Goal: Task Accomplishment & Management: Manage account settings

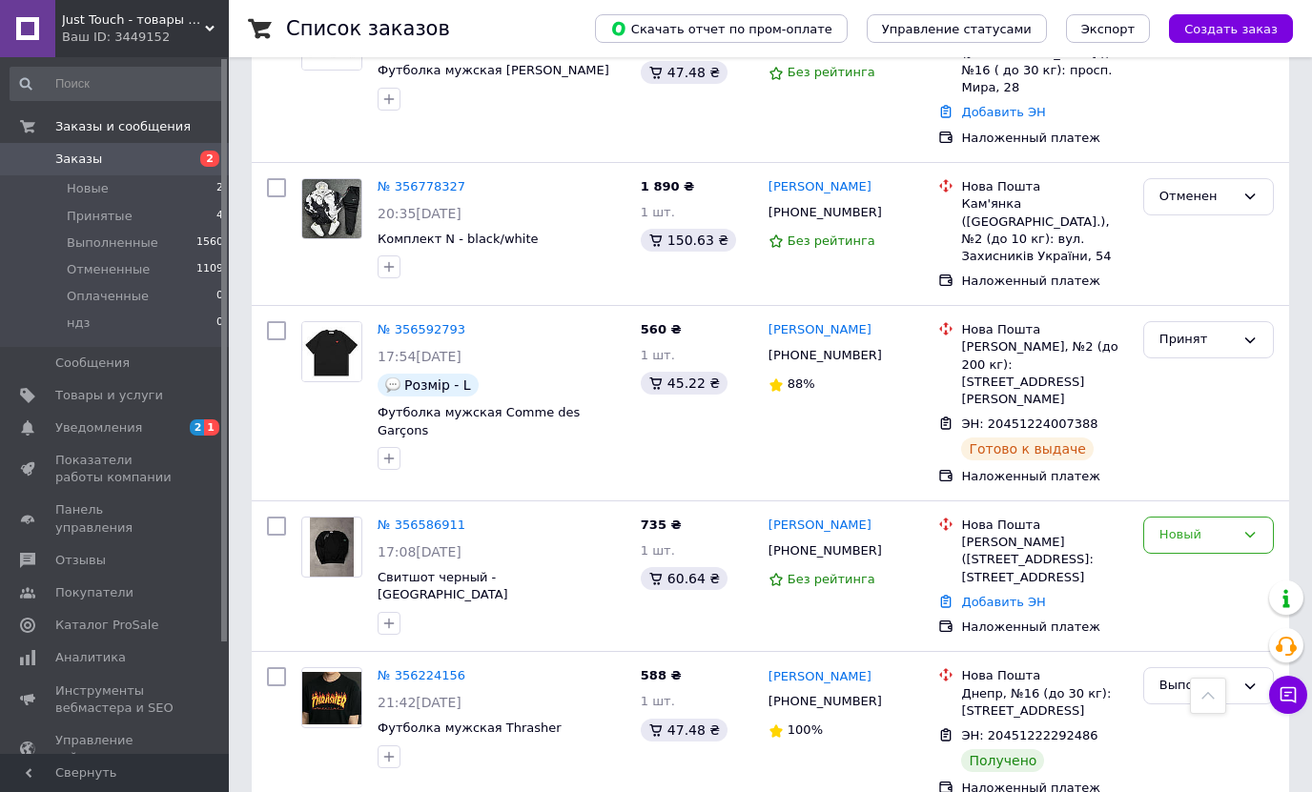
scroll to position [667, 0]
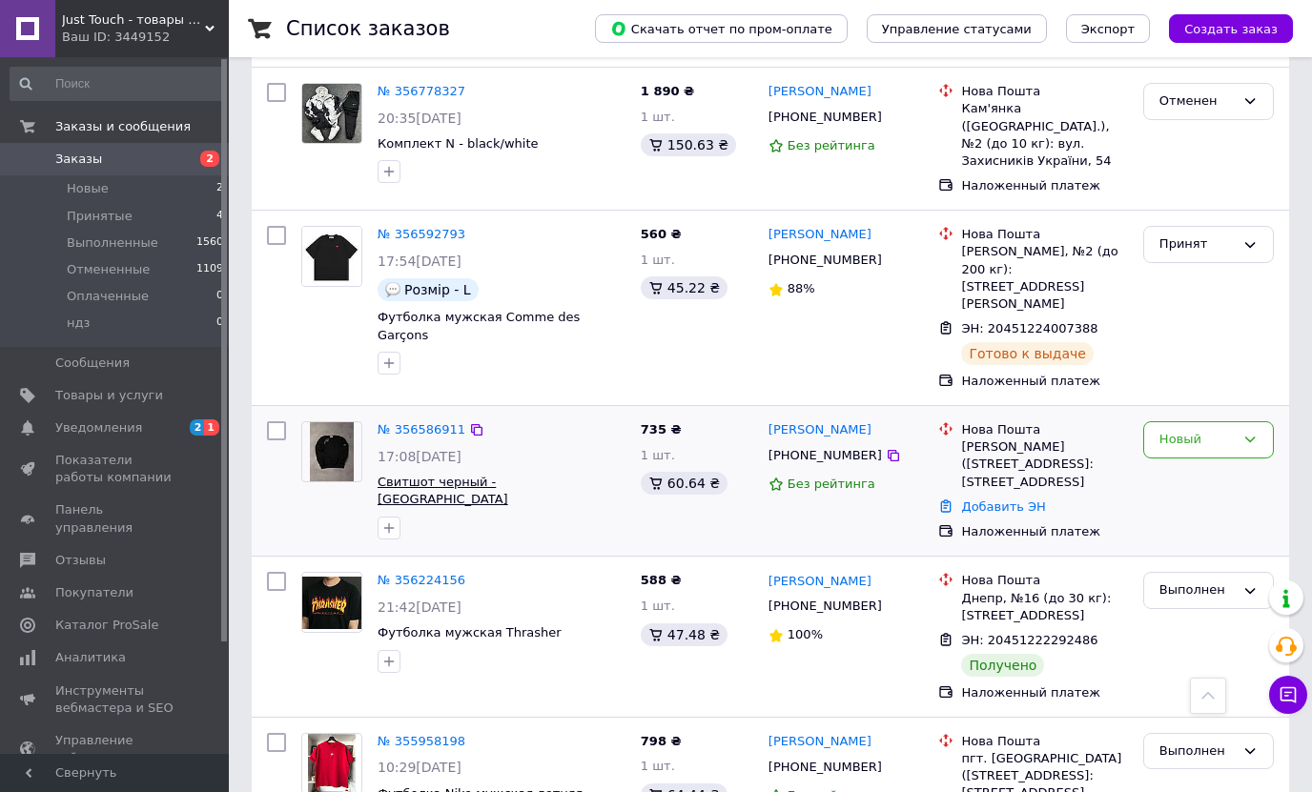
click at [508, 475] on span "Свитшот черный - [GEOGRAPHIC_DATA]" at bounding box center [443, 491] width 131 height 32
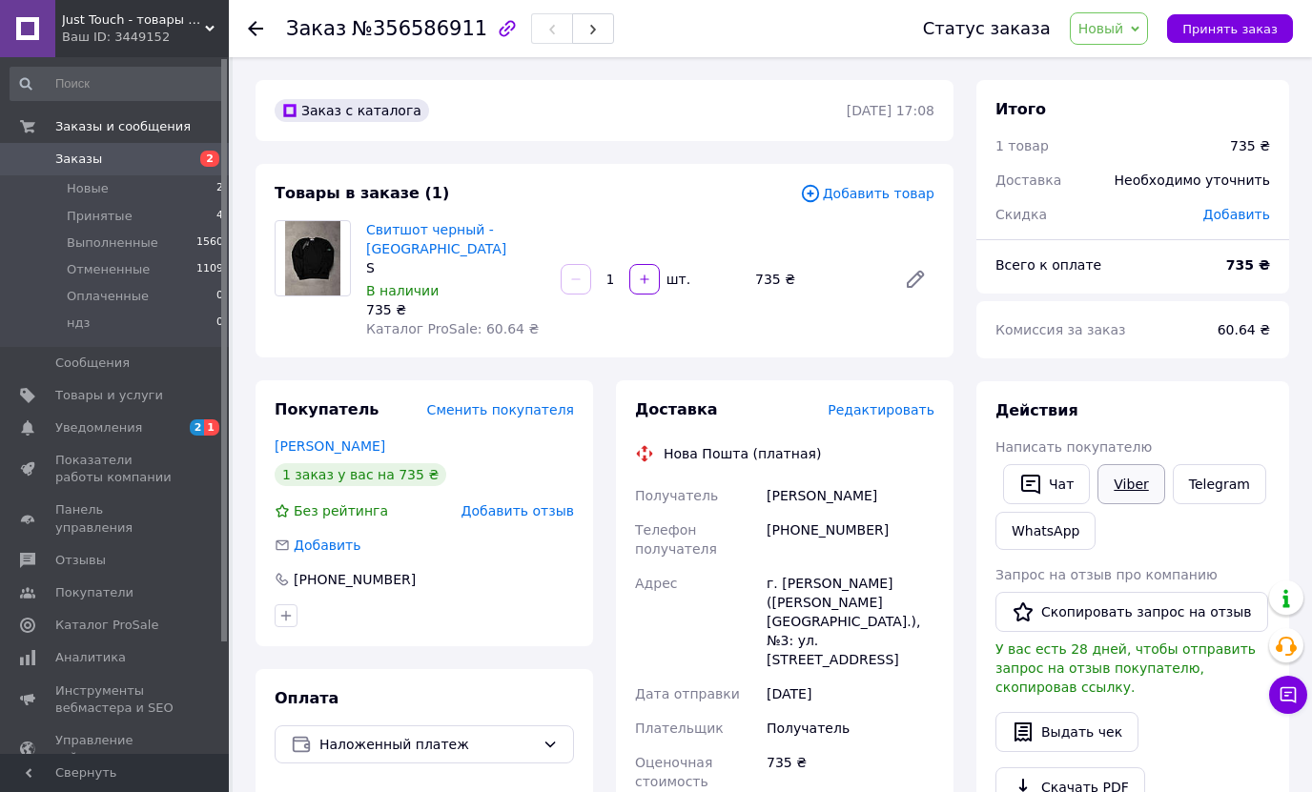
click at [1130, 482] on link "Viber" at bounding box center [1130, 484] width 67 height 40
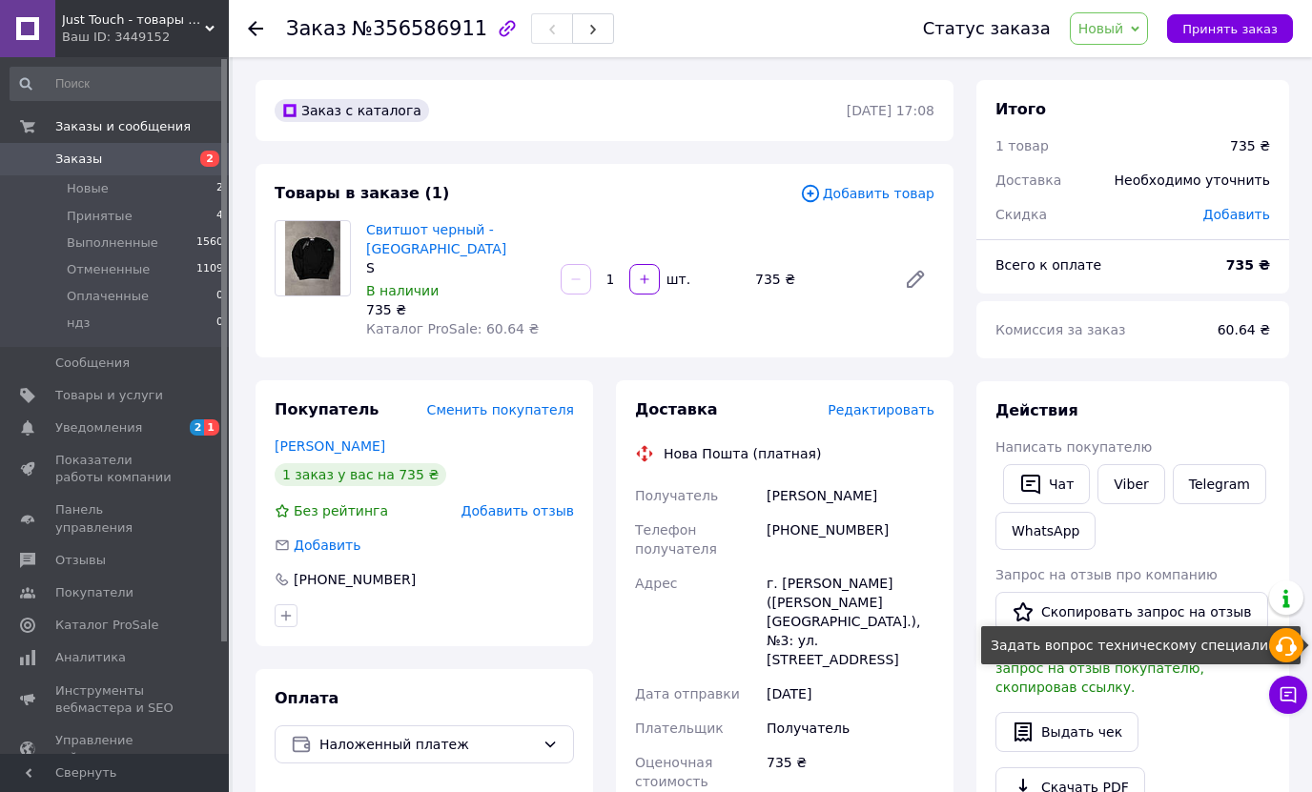
click at [1282, 646] on icon at bounding box center [1286, 646] width 23 height 23
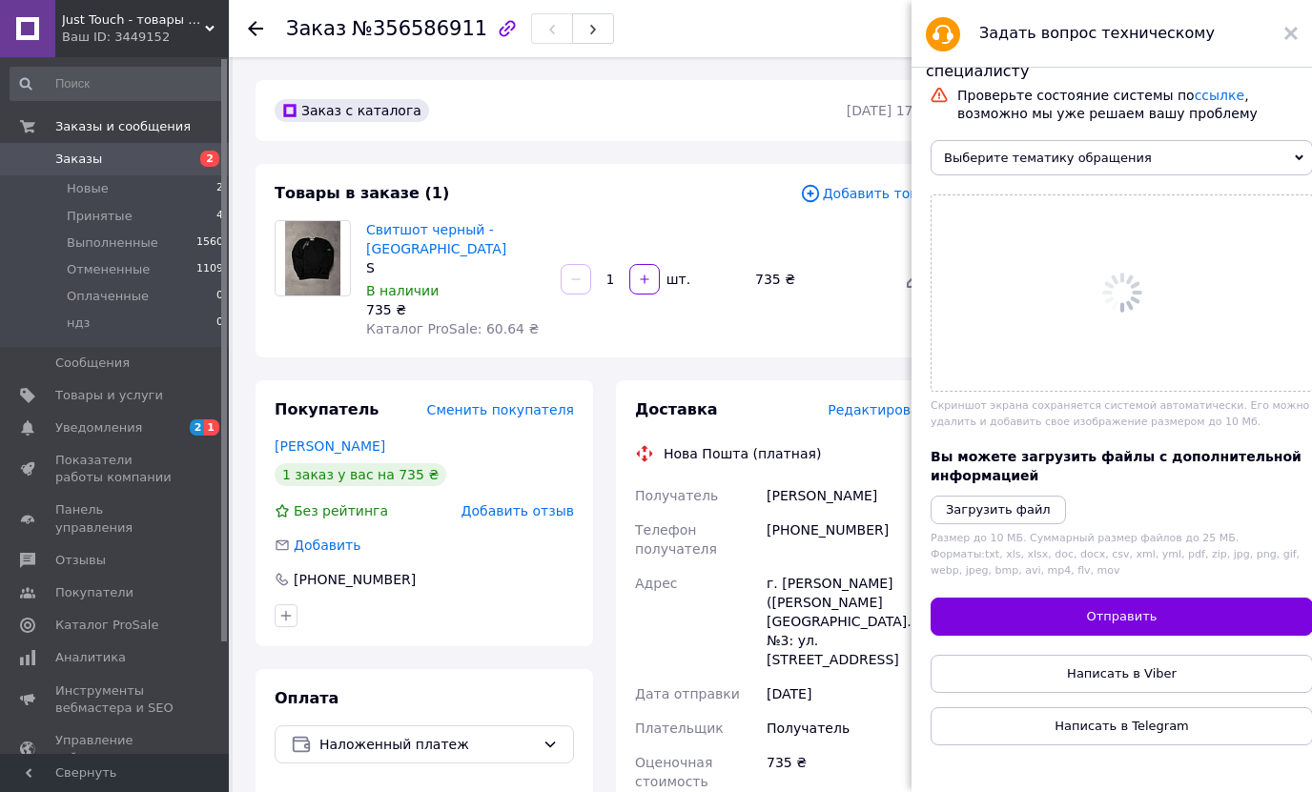
click at [1035, 166] on span "Выберите тематику обращения" at bounding box center [1122, 157] width 382 height 35
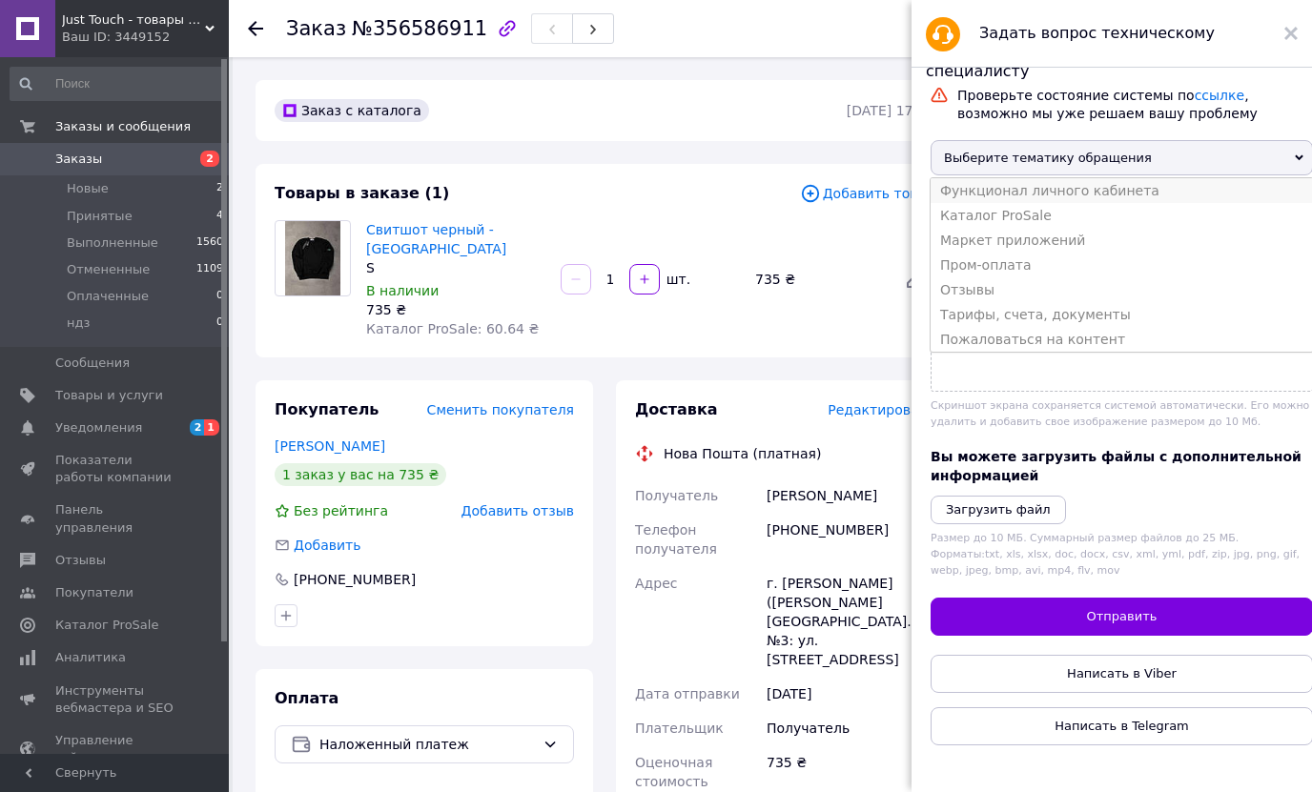
click at [1033, 198] on li "Функционал личного кабинета" at bounding box center [1122, 190] width 382 height 25
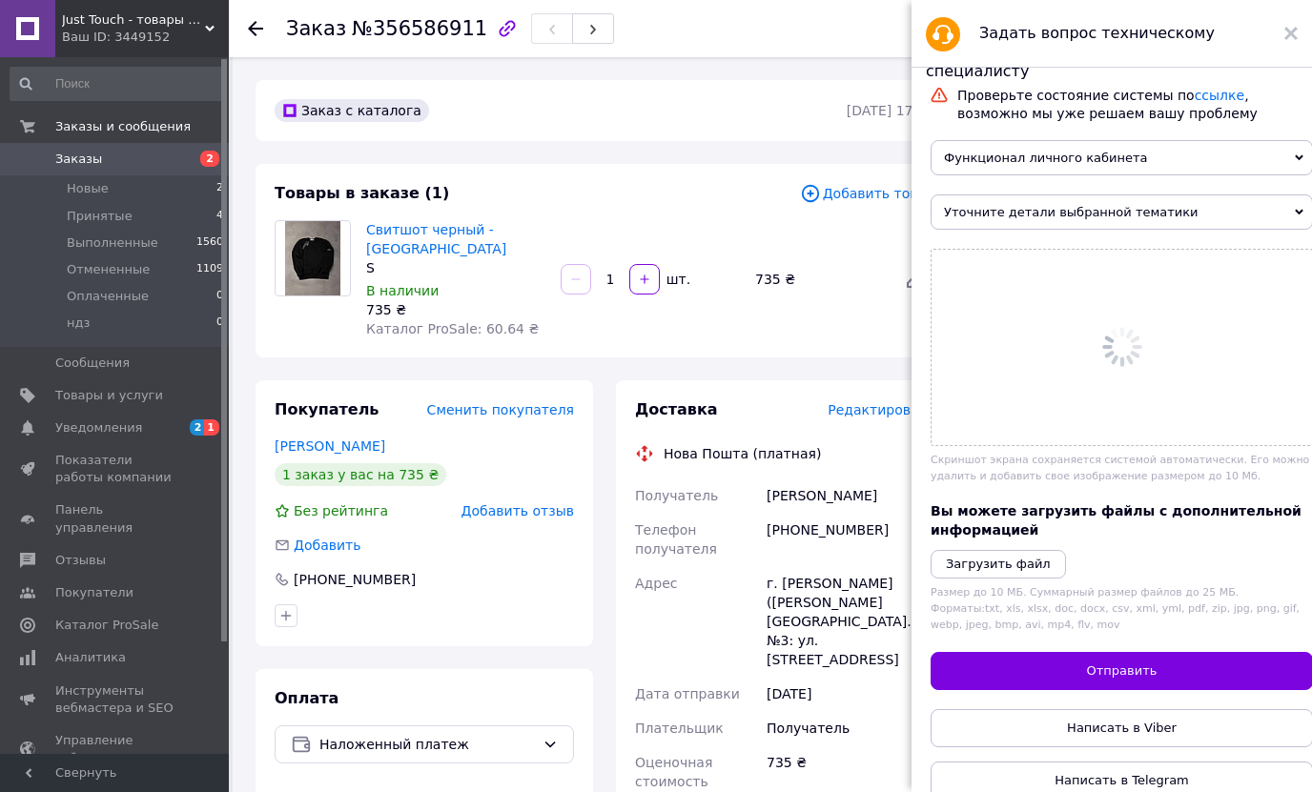
click at [1033, 222] on span "Уточните детали выбранной тематики" at bounding box center [1122, 212] width 382 height 35
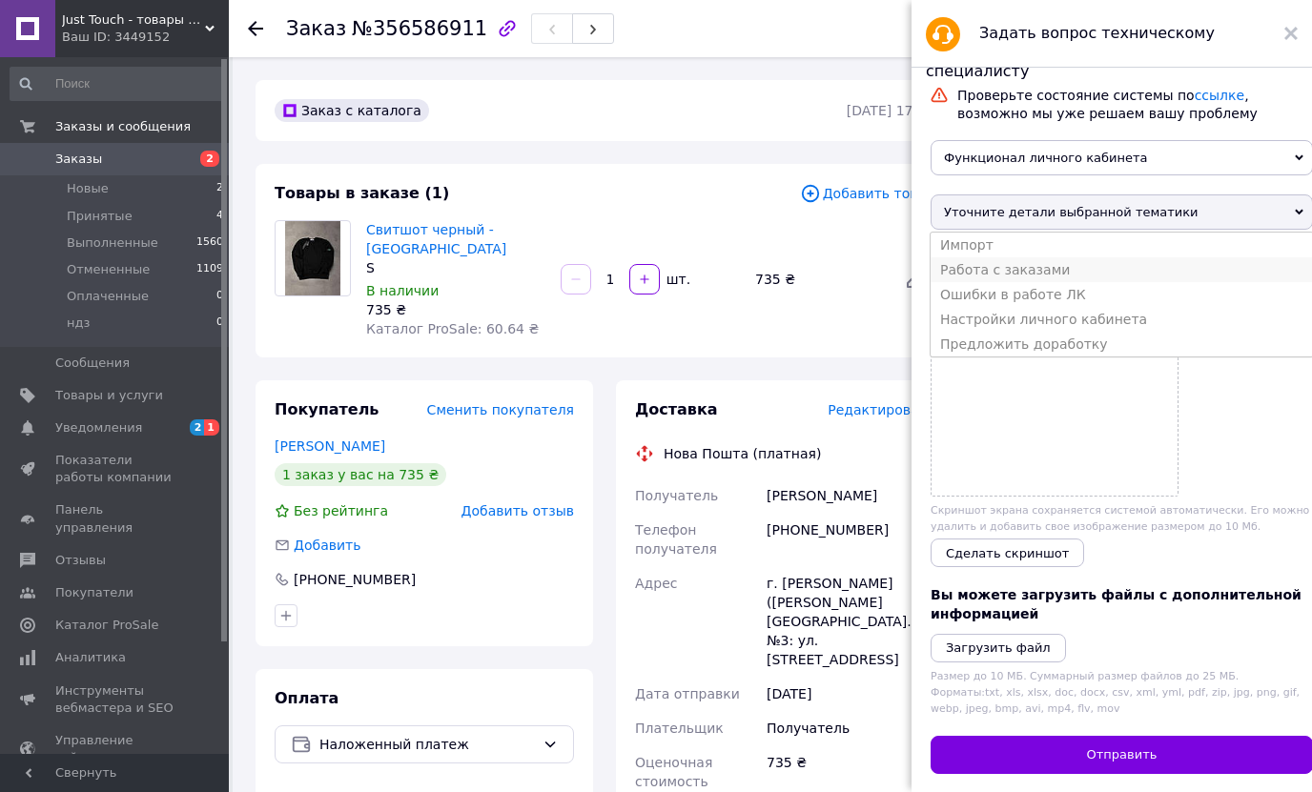
click at [1024, 272] on li "Работа с заказами" at bounding box center [1122, 269] width 382 height 25
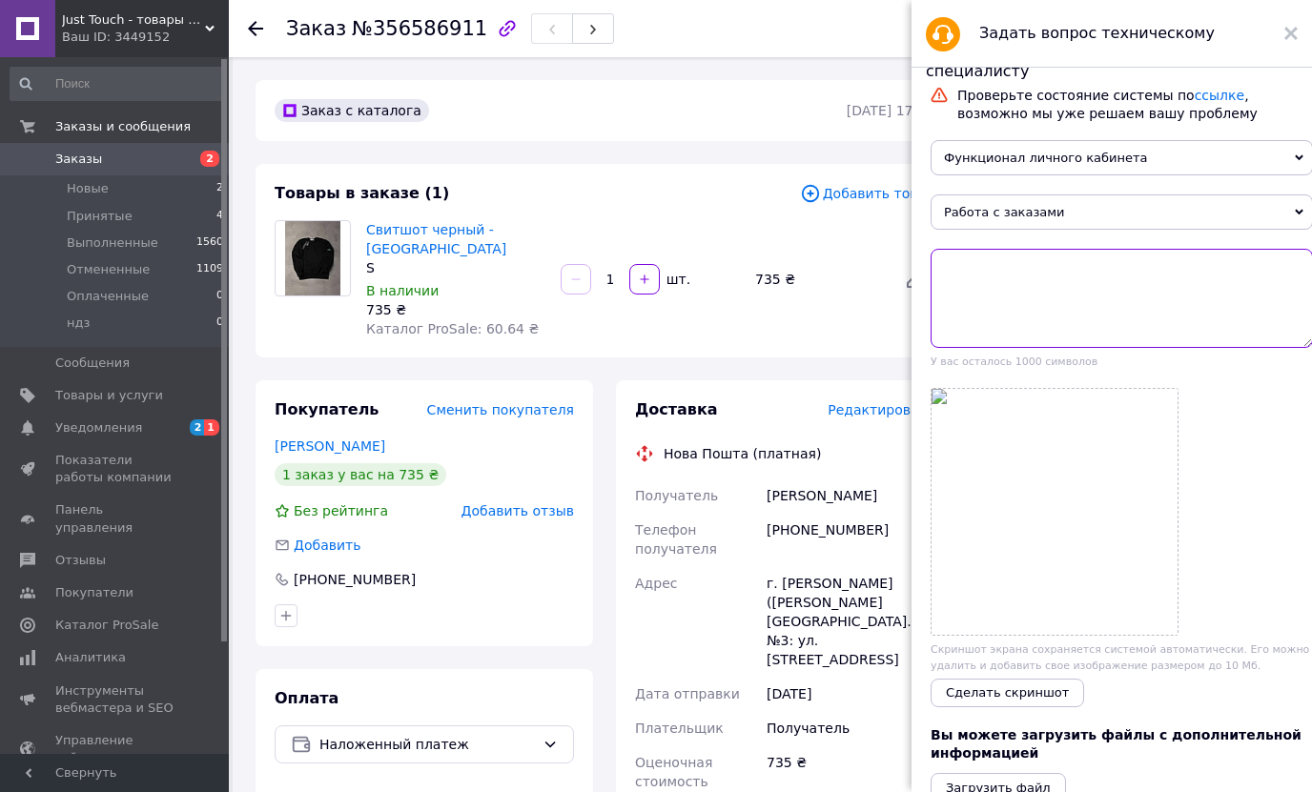
click at [1016, 297] on textarea at bounding box center [1122, 298] width 382 height 99
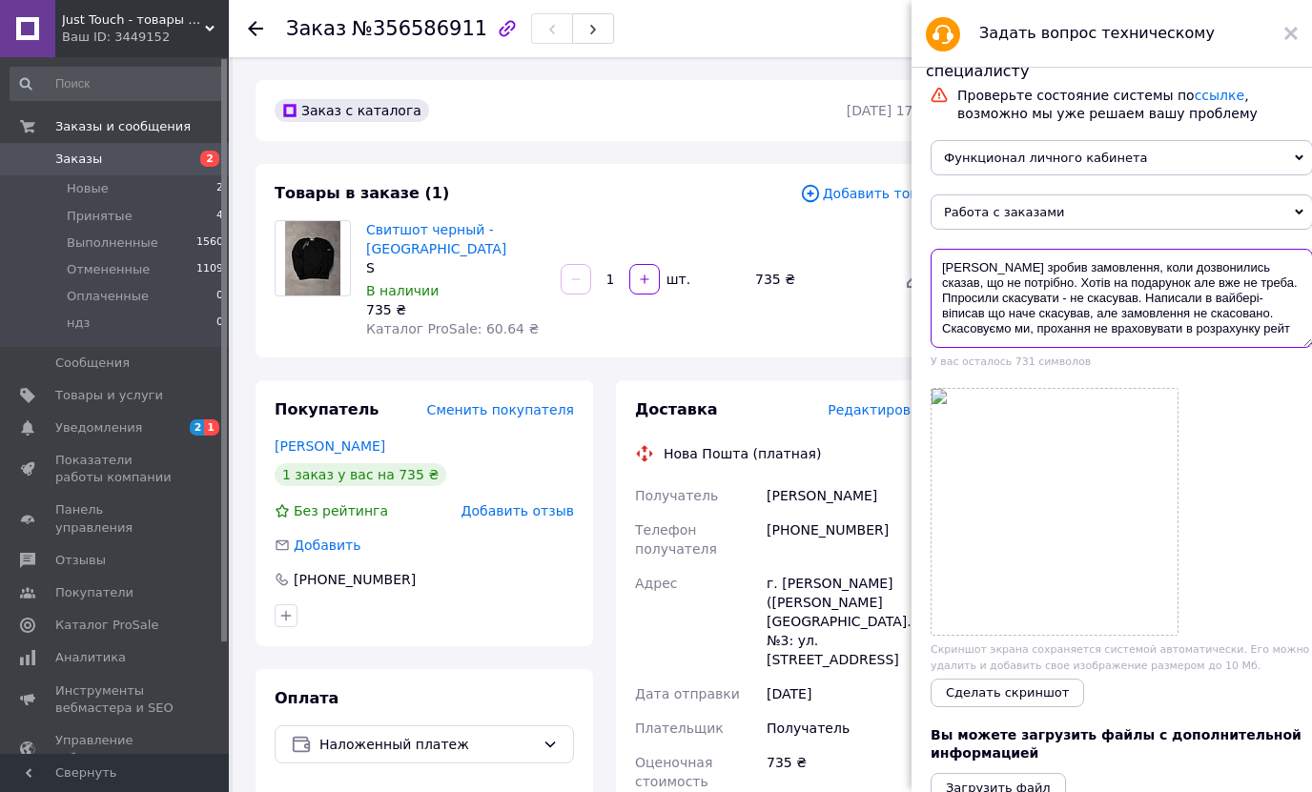
scroll to position [4, 0]
type textarea "Хлопець зробив замовлення, коли дозвонились сказав, що не потрібно. Хотів на по…"
drag, startPoint x: 1021, startPoint y: 712, endPoint x: 1307, endPoint y: 475, distance: 371.7
click at [1021, 700] on span "Сделать скриншот" at bounding box center [1007, 693] width 123 height 14
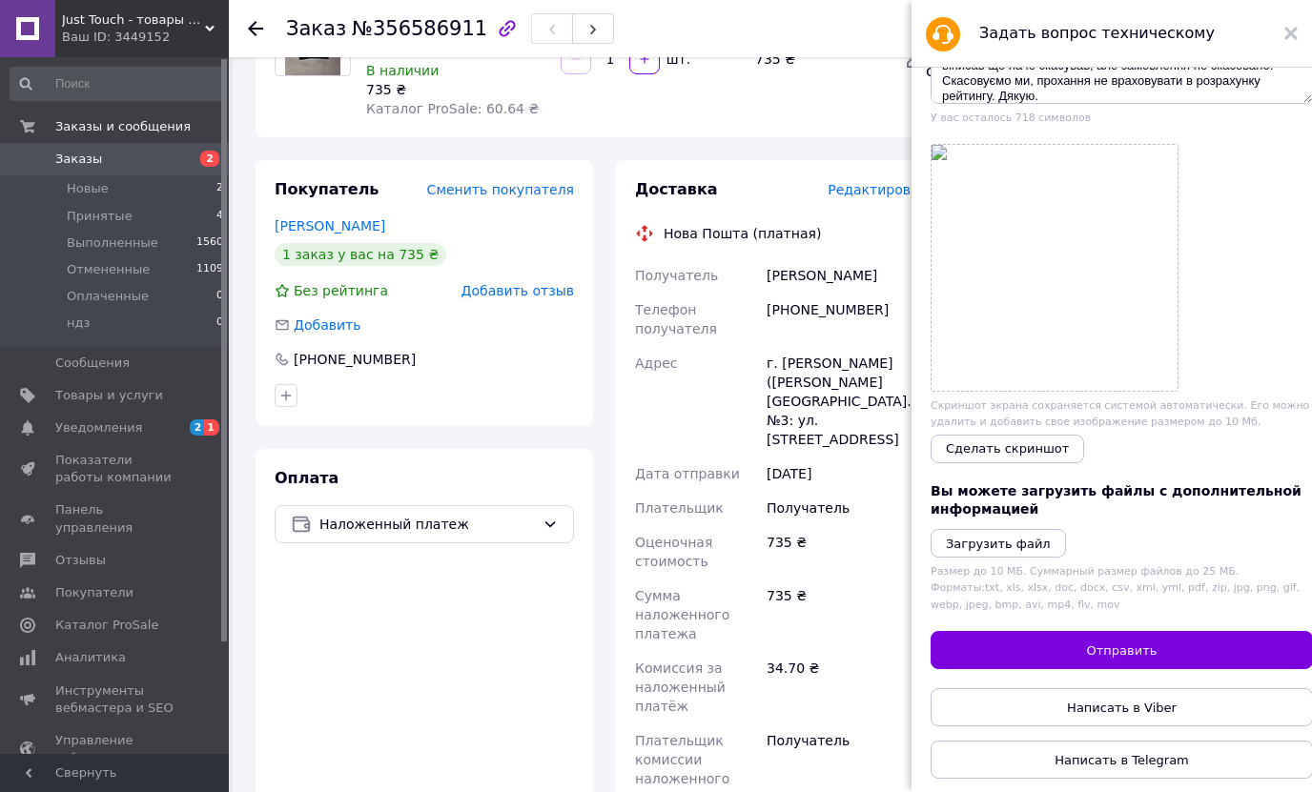
scroll to position [266, 0]
click at [970, 537] on icon "Загрузить файл" at bounding box center [998, 544] width 105 height 14
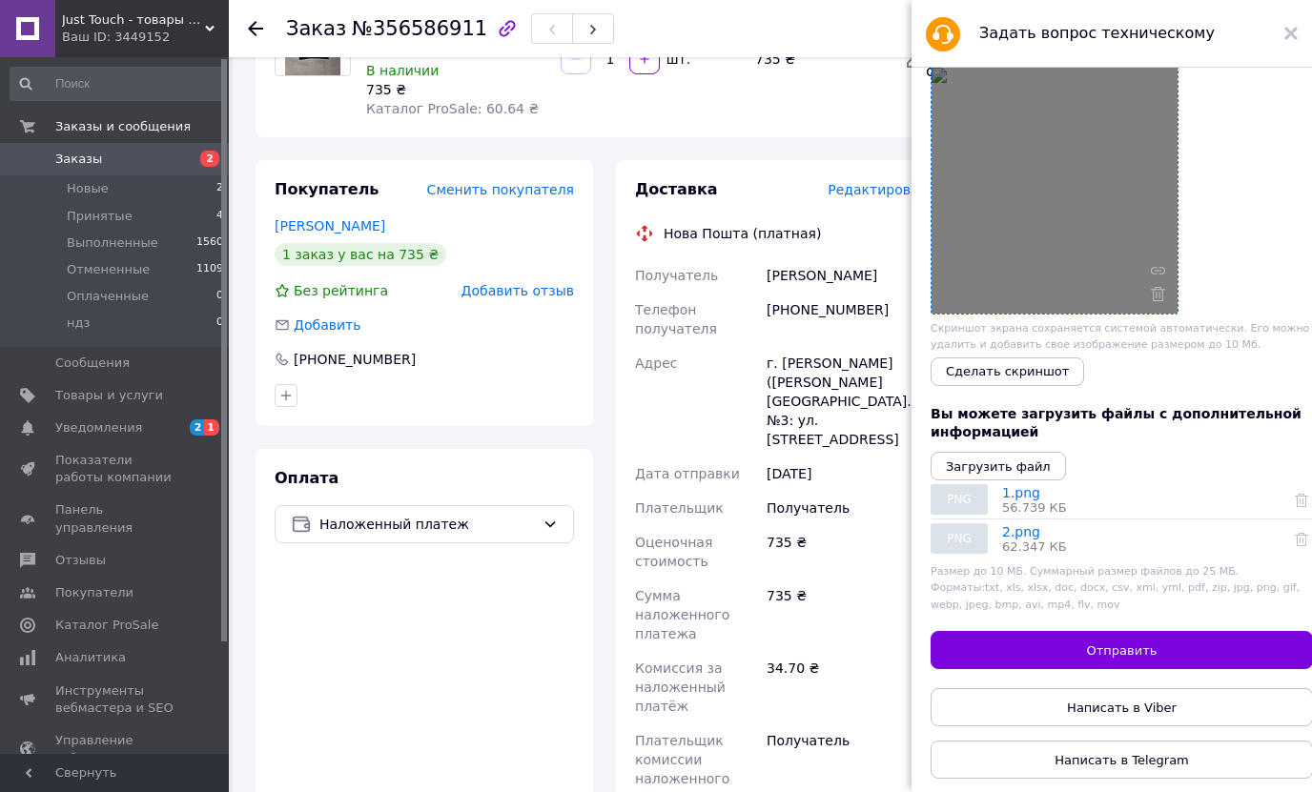
scroll to position [343, 0]
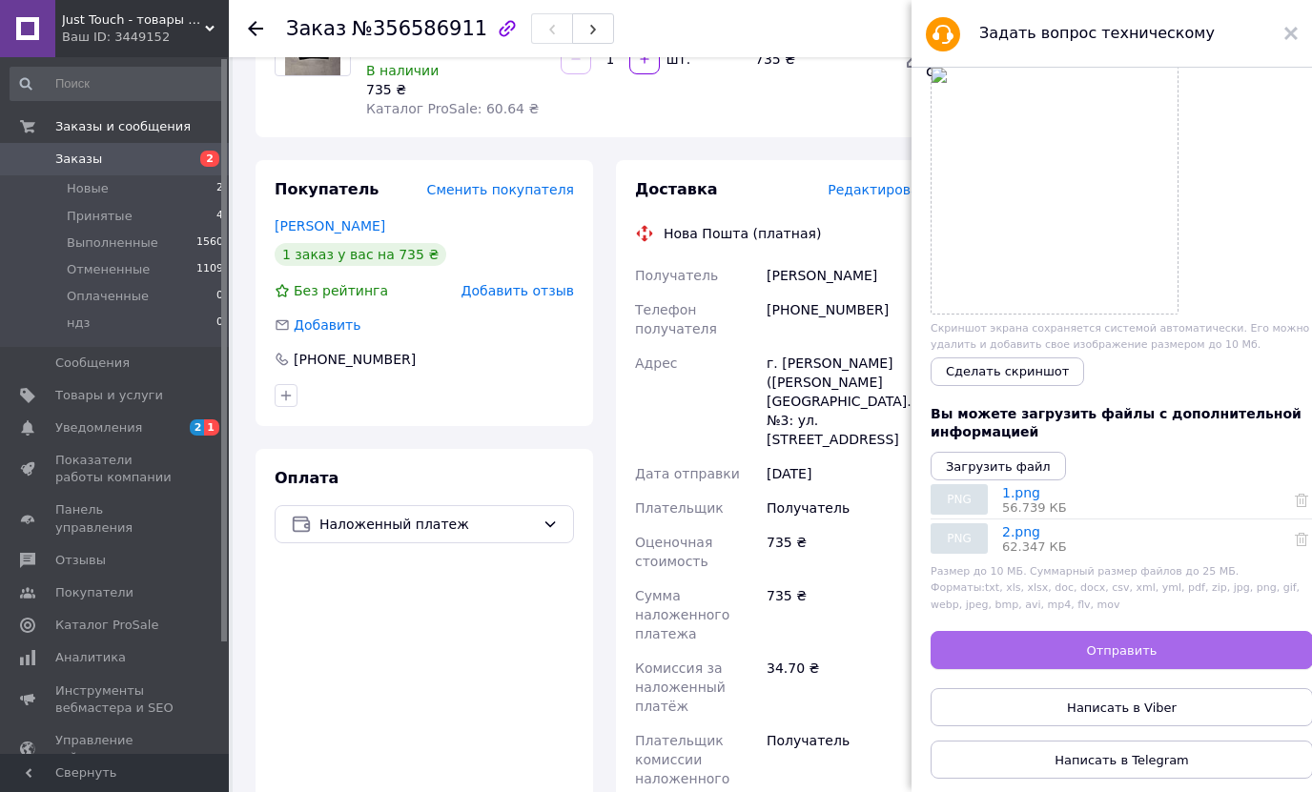
click at [1063, 641] on button "Отправить" at bounding box center [1122, 650] width 382 height 38
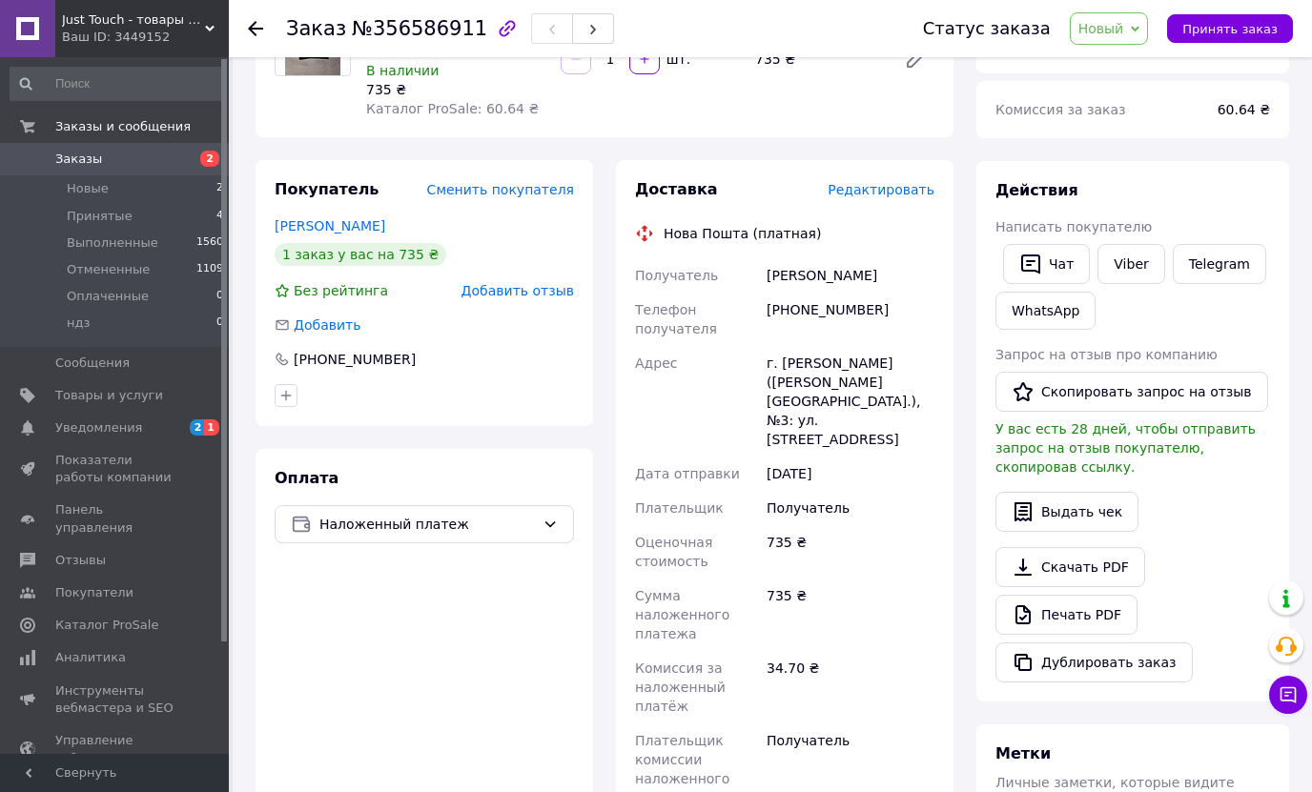
click at [246, 33] on div "Заказ №356586911 Статус заказа Новый Принят Выполнен Отменен Оплаченный ндз При…" at bounding box center [770, 28] width 1083 height 57
click at [255, 27] on icon at bounding box center [255, 28] width 15 height 15
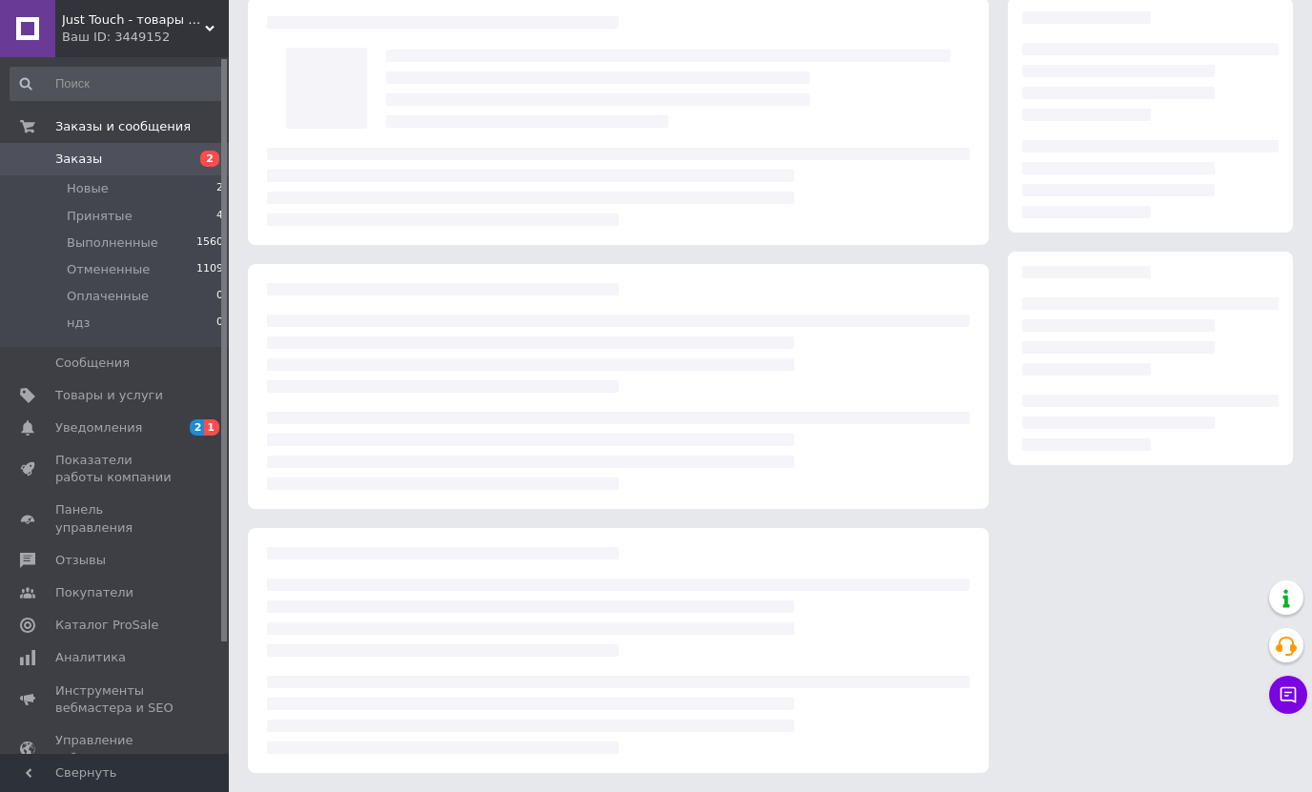
scroll to position [79, 0]
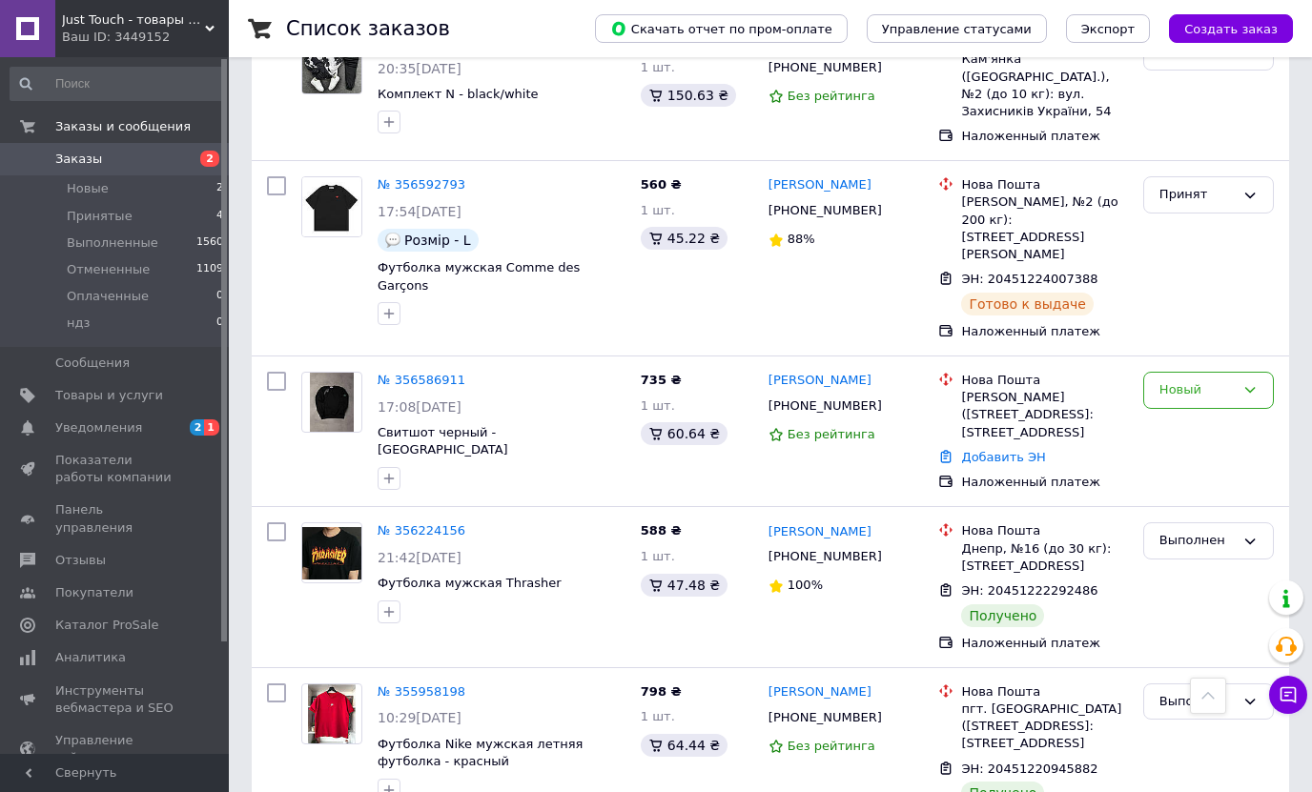
scroll to position [667, 0]
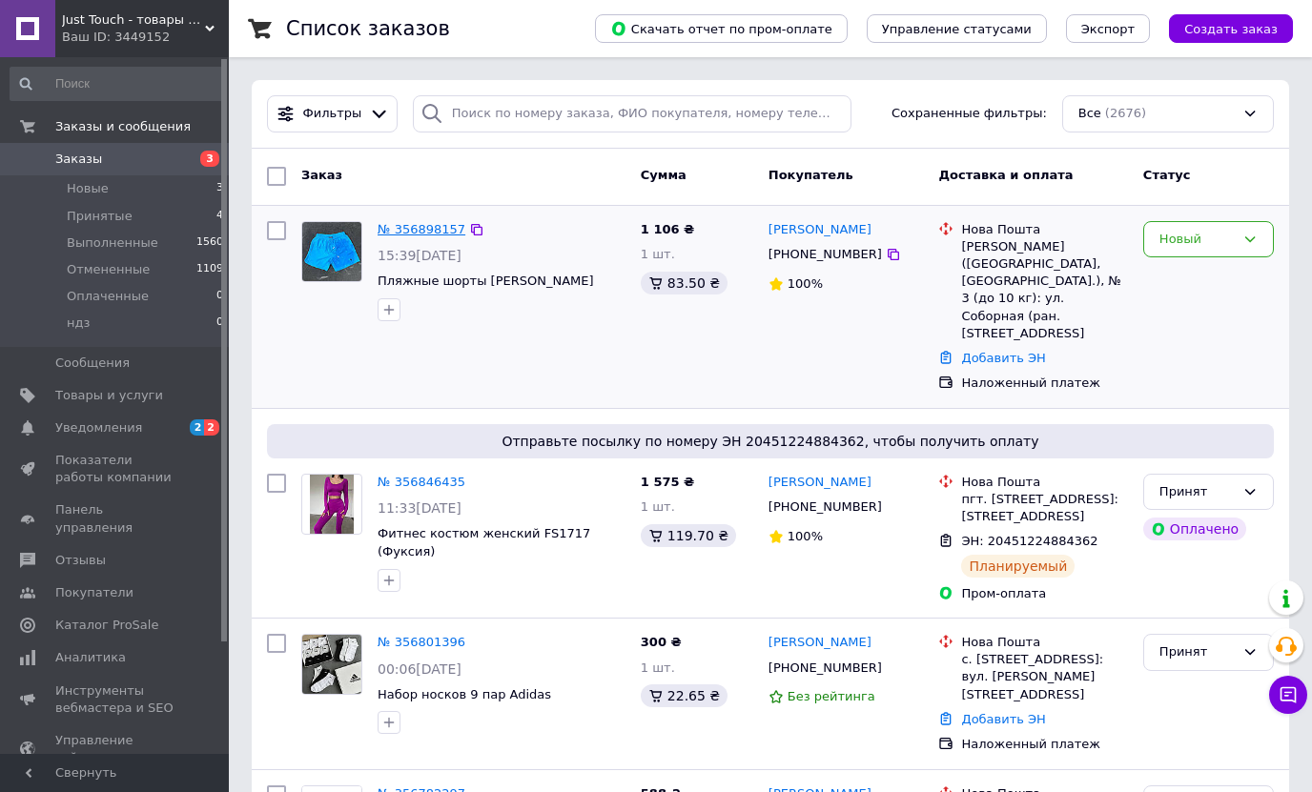
click at [405, 230] on link "№ 356898157" at bounding box center [422, 229] width 88 height 14
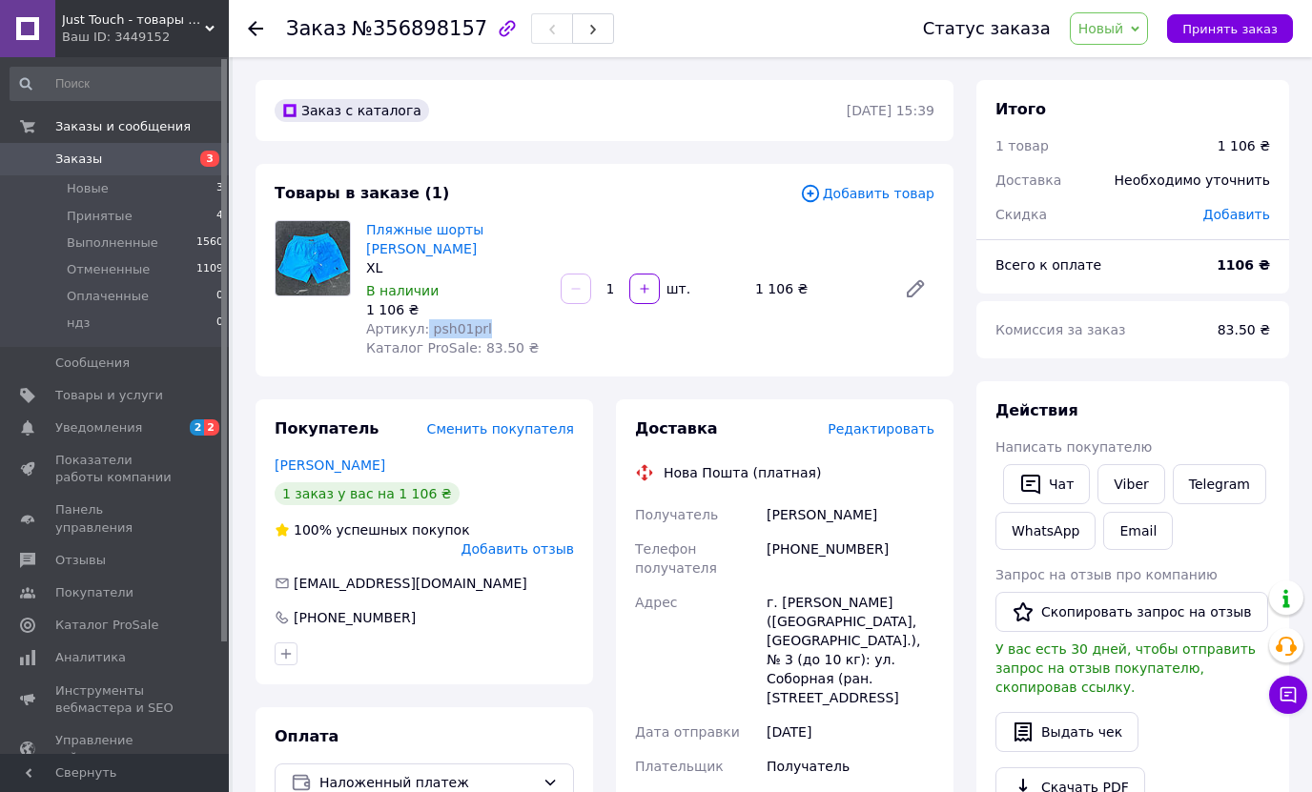
drag, startPoint x: 420, startPoint y: 310, endPoint x: 507, endPoint y: 310, distance: 86.8
click at [507, 319] on div "Артикул: psh01prl" at bounding box center [455, 328] width 179 height 19
drag, startPoint x: 507, startPoint y: 310, endPoint x: 459, endPoint y: 311, distance: 48.6
click at [459, 321] on span "Артикул: psh01prl" at bounding box center [429, 328] width 126 height 15
drag, startPoint x: 425, startPoint y: 316, endPoint x: 471, endPoint y: 315, distance: 45.8
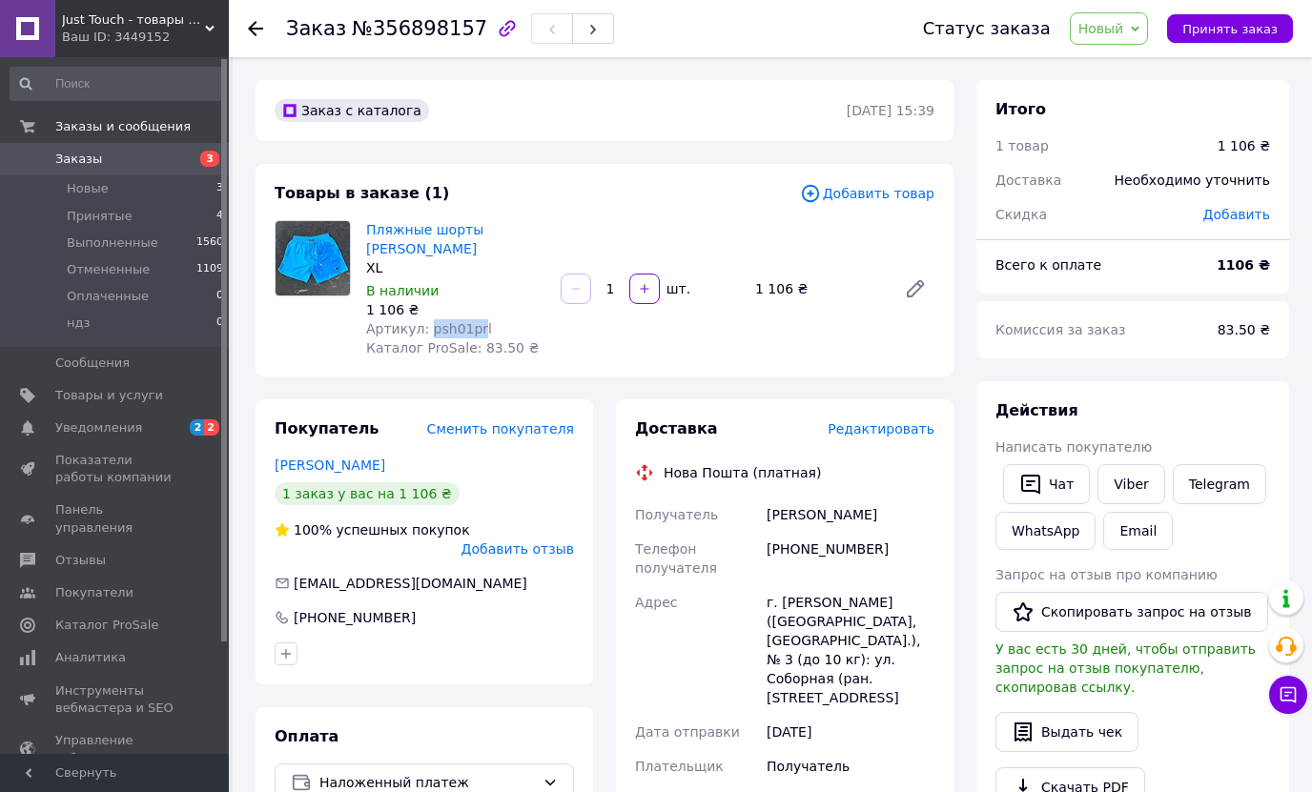
click at [471, 321] on span "Артикул: psh01prl" at bounding box center [429, 328] width 126 height 15
click at [459, 321] on span "Артикул: psh01prl" at bounding box center [429, 328] width 126 height 15
drag, startPoint x: 426, startPoint y: 312, endPoint x: 496, endPoint y: 312, distance: 69.6
click at [496, 319] on div "Артикул: psh01prl" at bounding box center [455, 328] width 179 height 19
copy span "psh01prl"
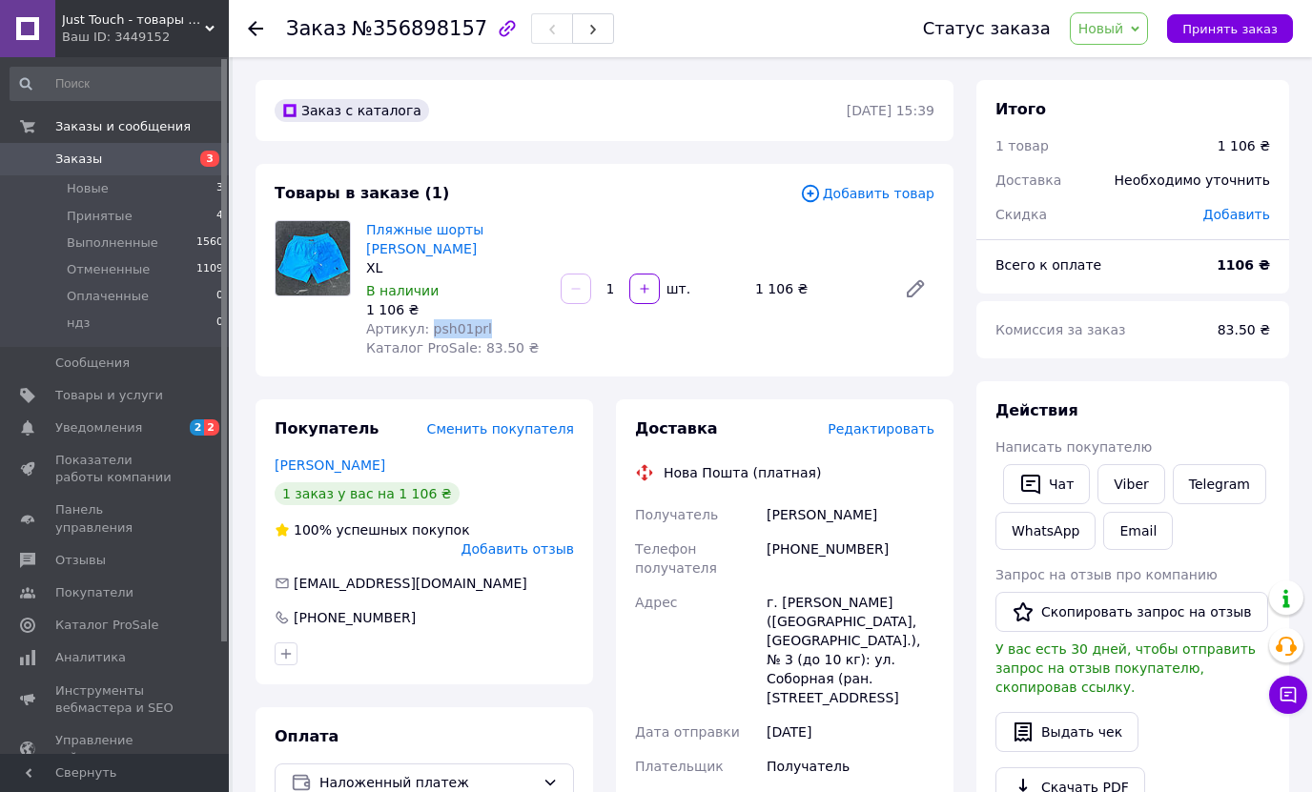
click at [253, 27] on icon at bounding box center [255, 28] width 15 height 15
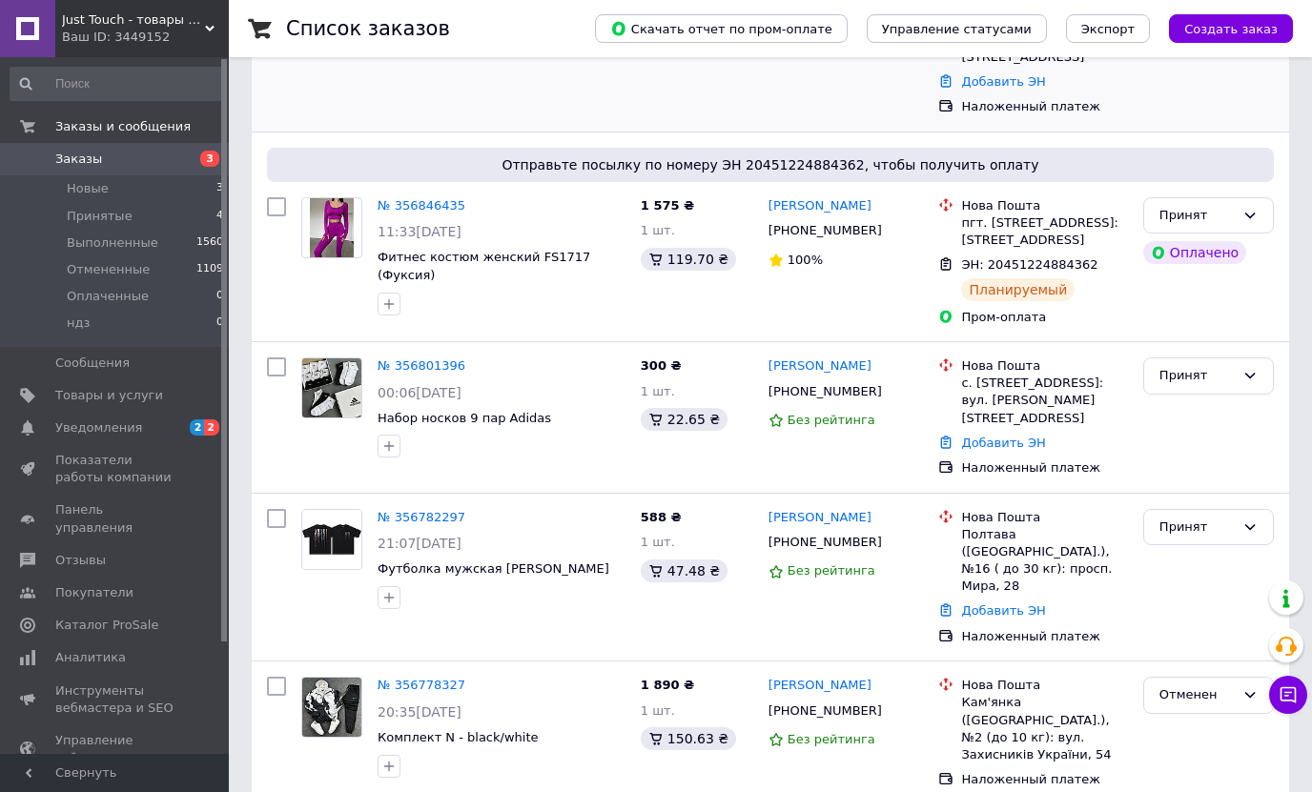
scroll to position [286, 0]
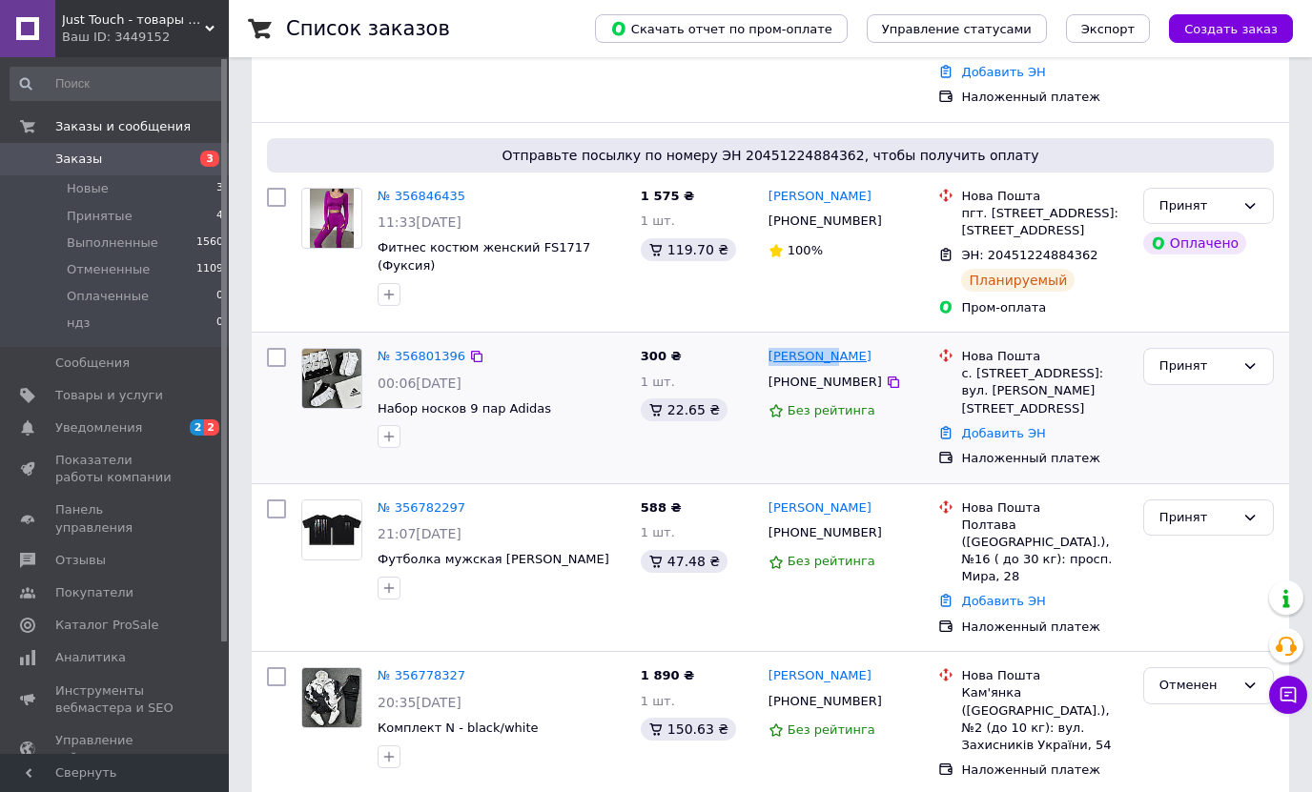
drag, startPoint x: 835, startPoint y: 358, endPoint x: 769, endPoint y: 359, distance: 65.8
click at [769, 359] on div "[PERSON_NAME]" at bounding box center [846, 357] width 159 height 22
copy link "[PERSON_NAME]"
click at [996, 426] on link "Добавить ЭН" at bounding box center [1003, 433] width 84 height 14
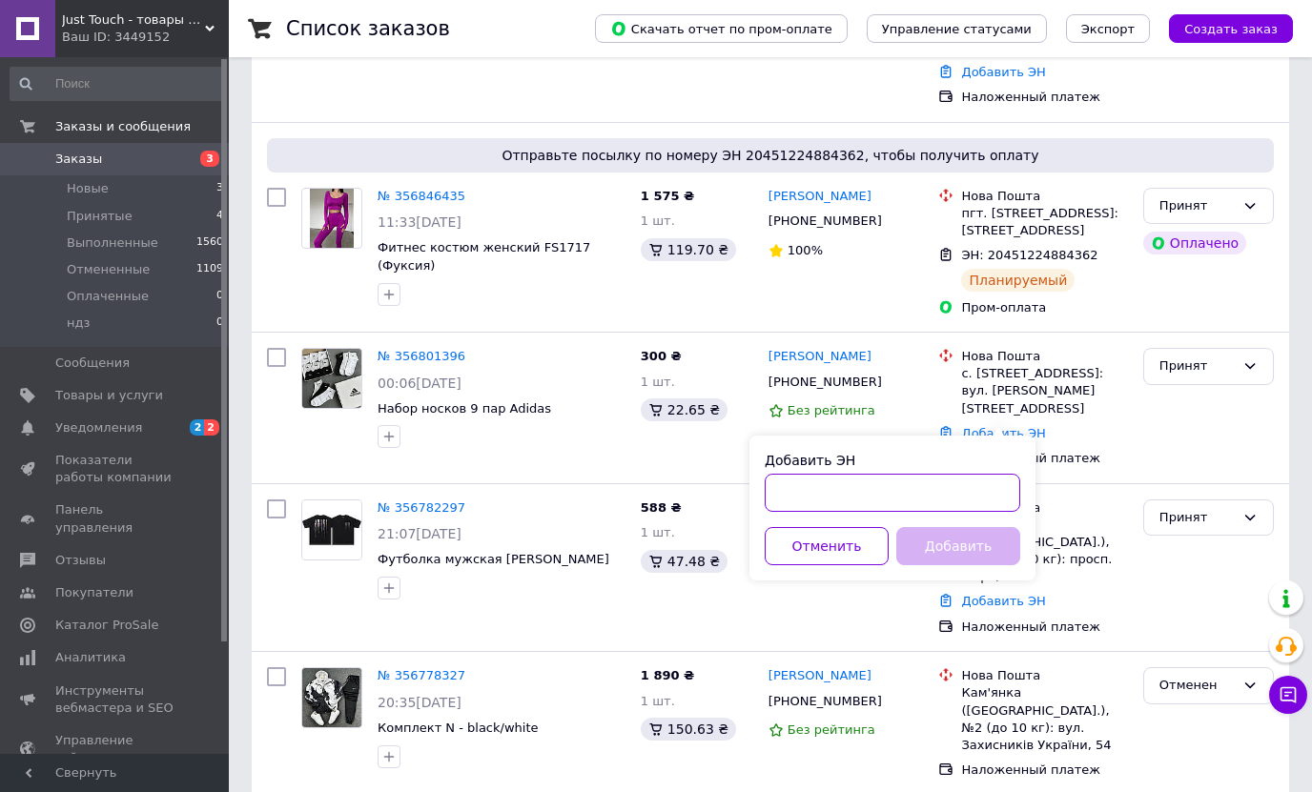
paste input "20451224816718"
type input "20451224816718"
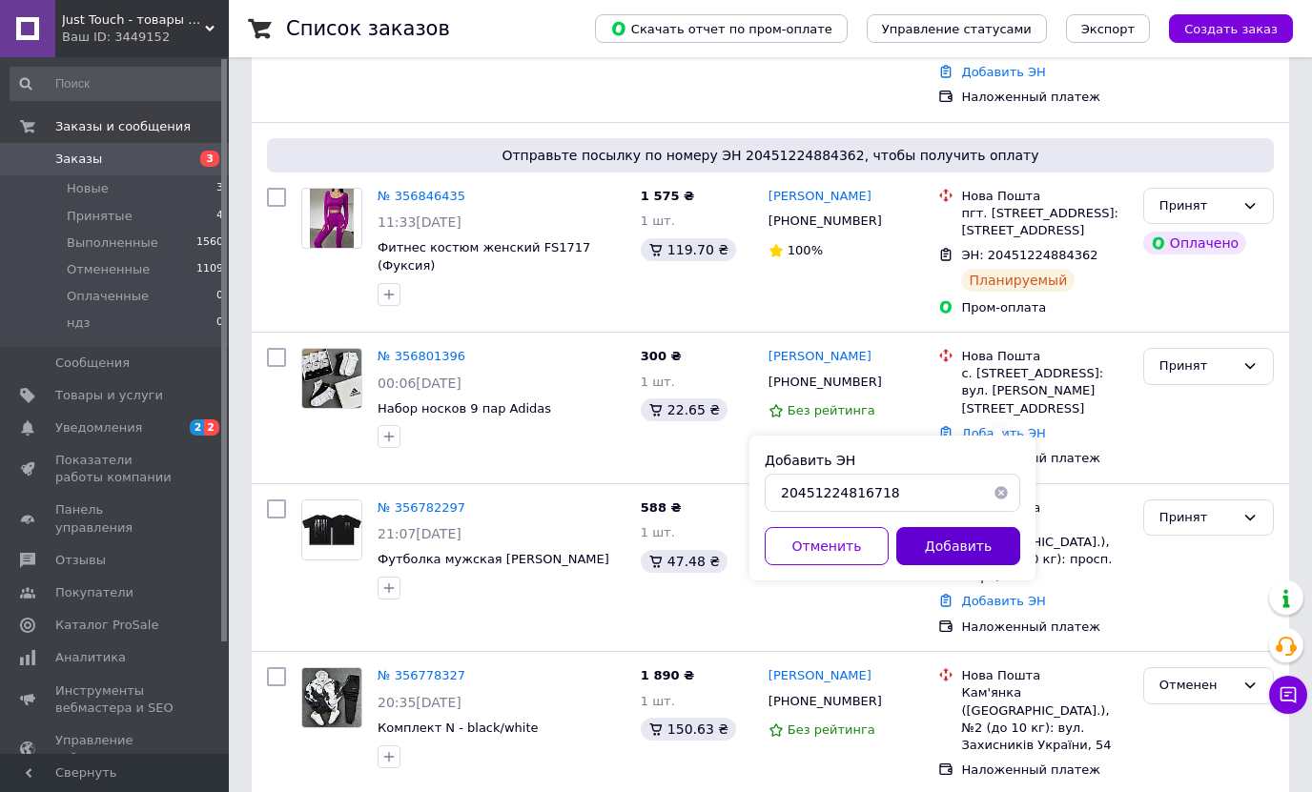
click at [924, 549] on button "Добавить" at bounding box center [958, 546] width 124 height 38
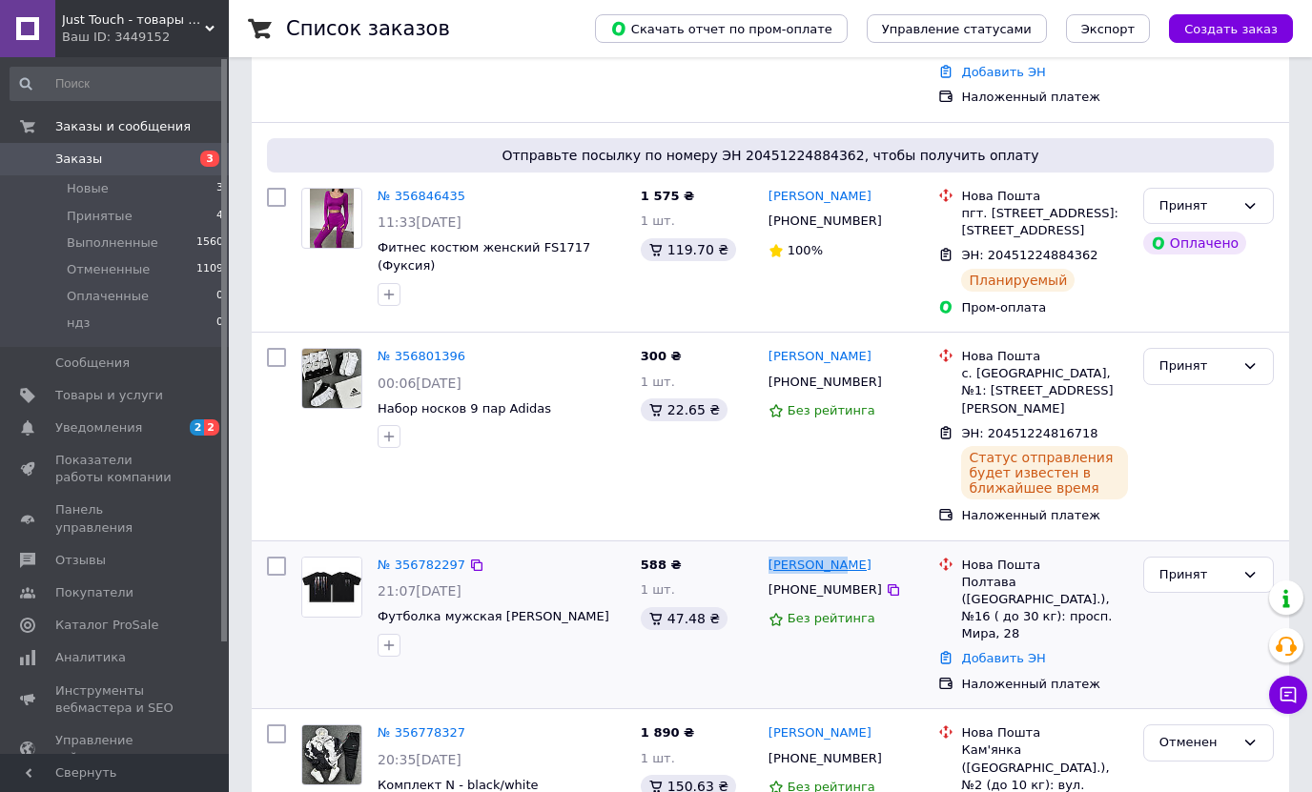
drag, startPoint x: 854, startPoint y: 555, endPoint x: 771, endPoint y: 552, distance: 83.0
click at [771, 555] on div "Михаил Бут" at bounding box center [846, 566] width 159 height 22
copy link "Михаил Бут"
click at [1204, 291] on div "Принят Оплачено" at bounding box center [1209, 252] width 146 height 144
click at [1020, 651] on link "Добавить ЭН" at bounding box center [1003, 658] width 84 height 14
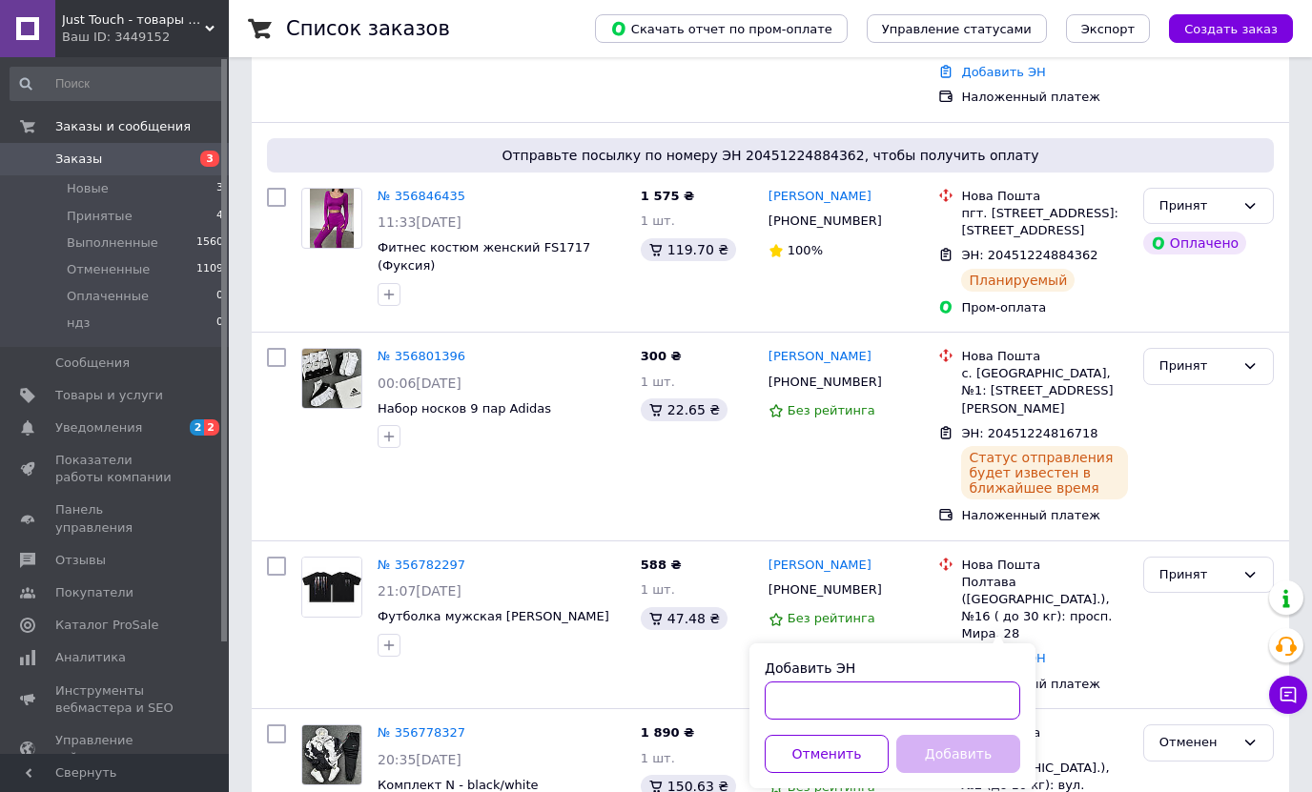
paste input "20451224897339"
click at [785, 699] on input "20451224897339" at bounding box center [893, 701] width 256 height 38
type input "20451224897339"
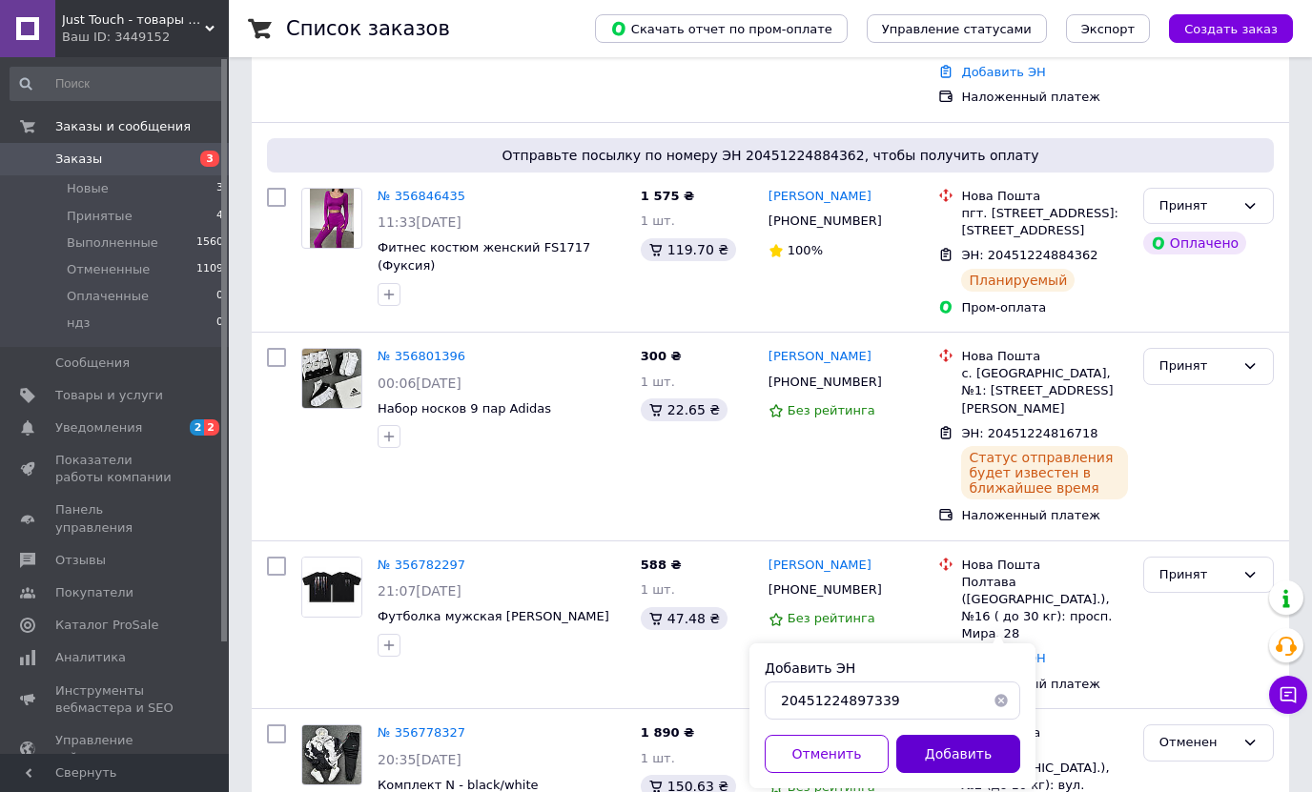
click at [973, 747] on button "Добавить" at bounding box center [958, 754] width 124 height 38
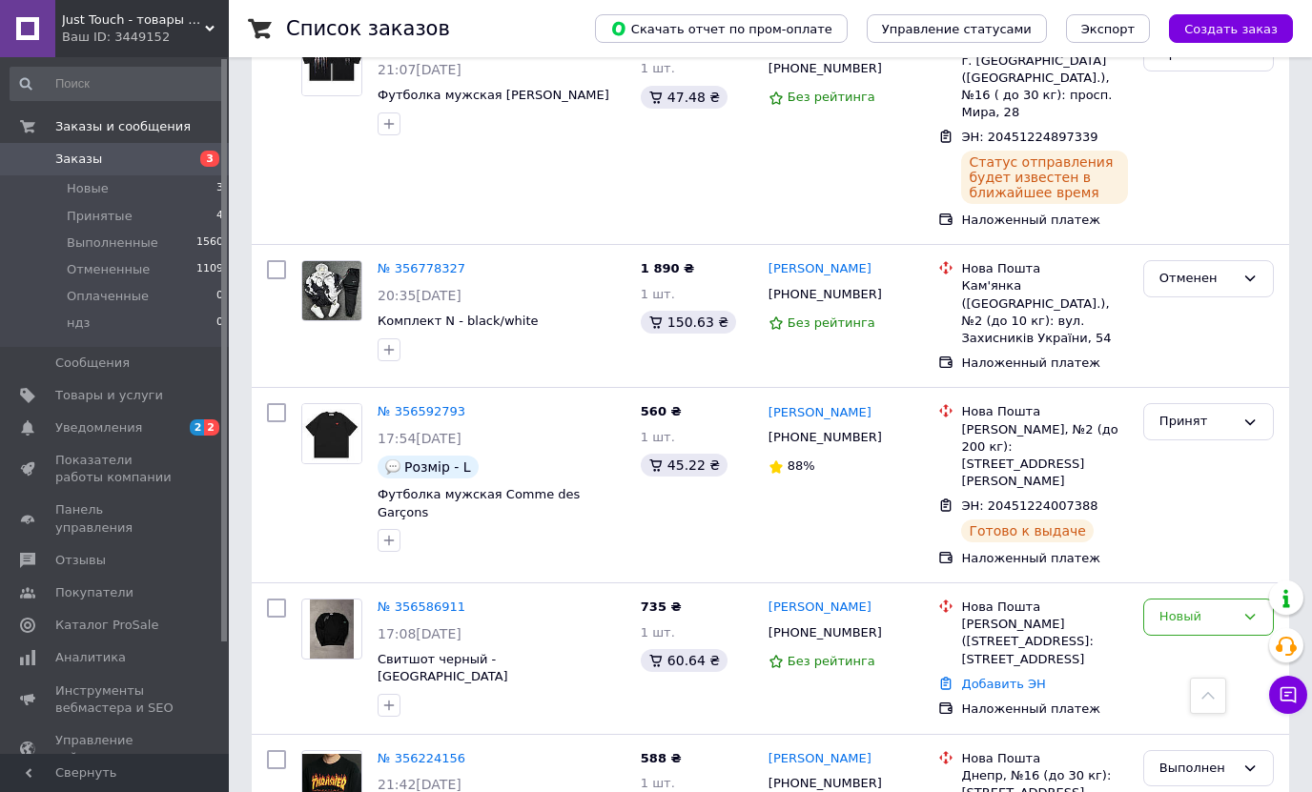
scroll to position [858, 0]
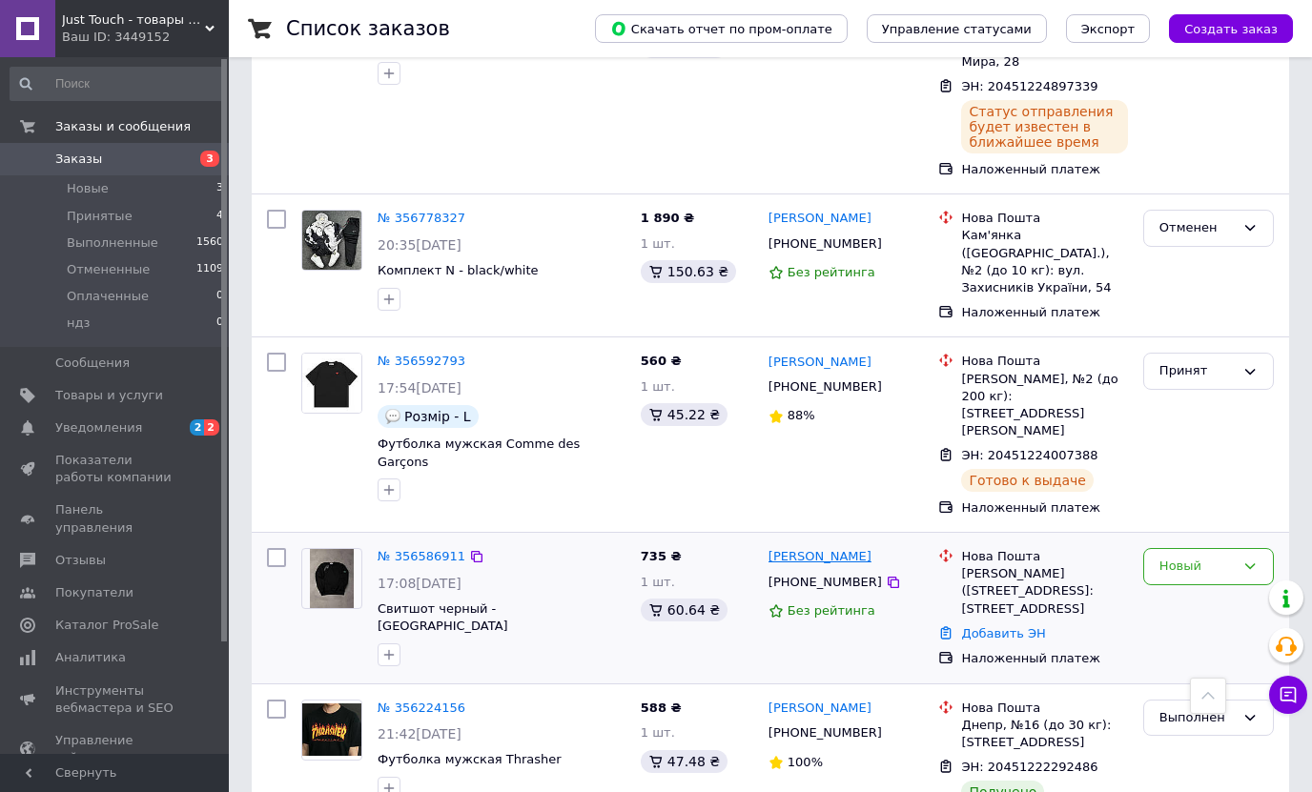
click at [787, 548] on link "Денис Михайлишен" at bounding box center [819, 557] width 103 height 18
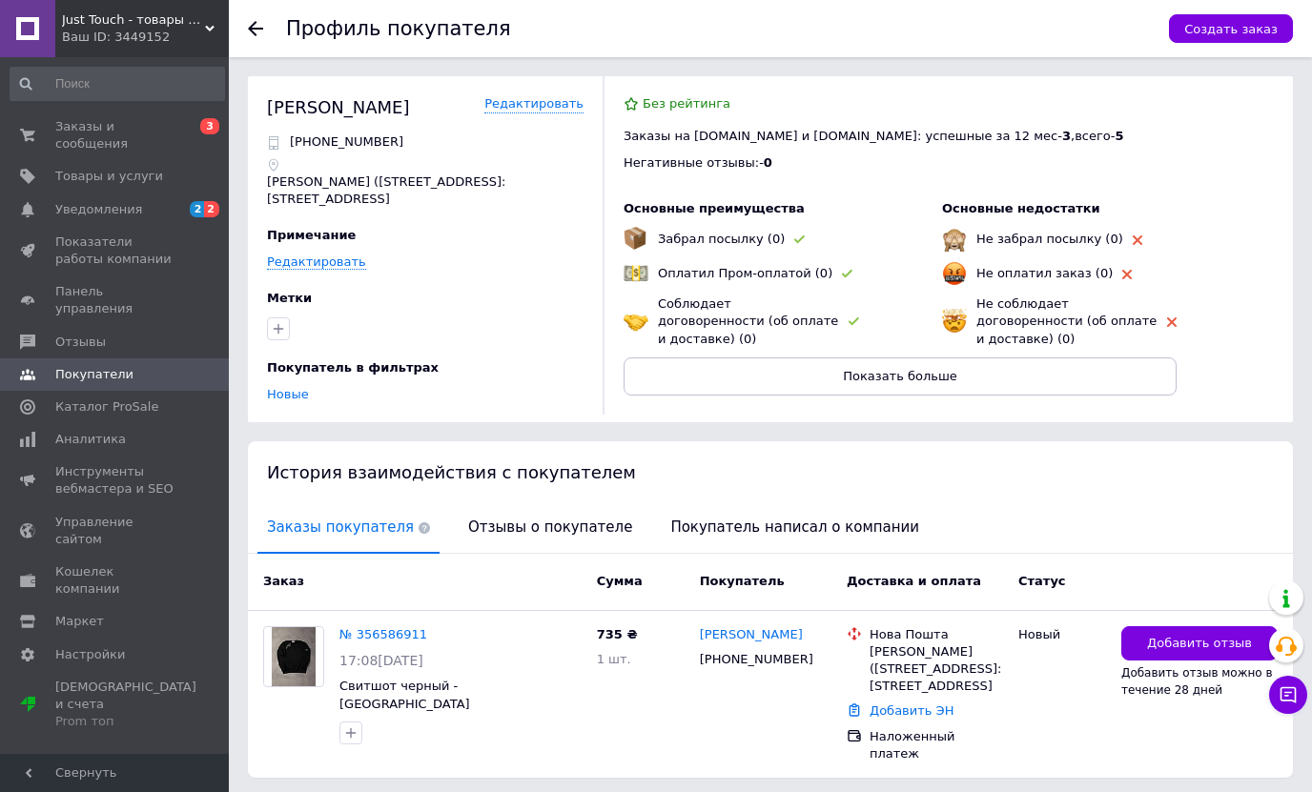
click at [259, 27] on icon at bounding box center [255, 28] width 15 height 15
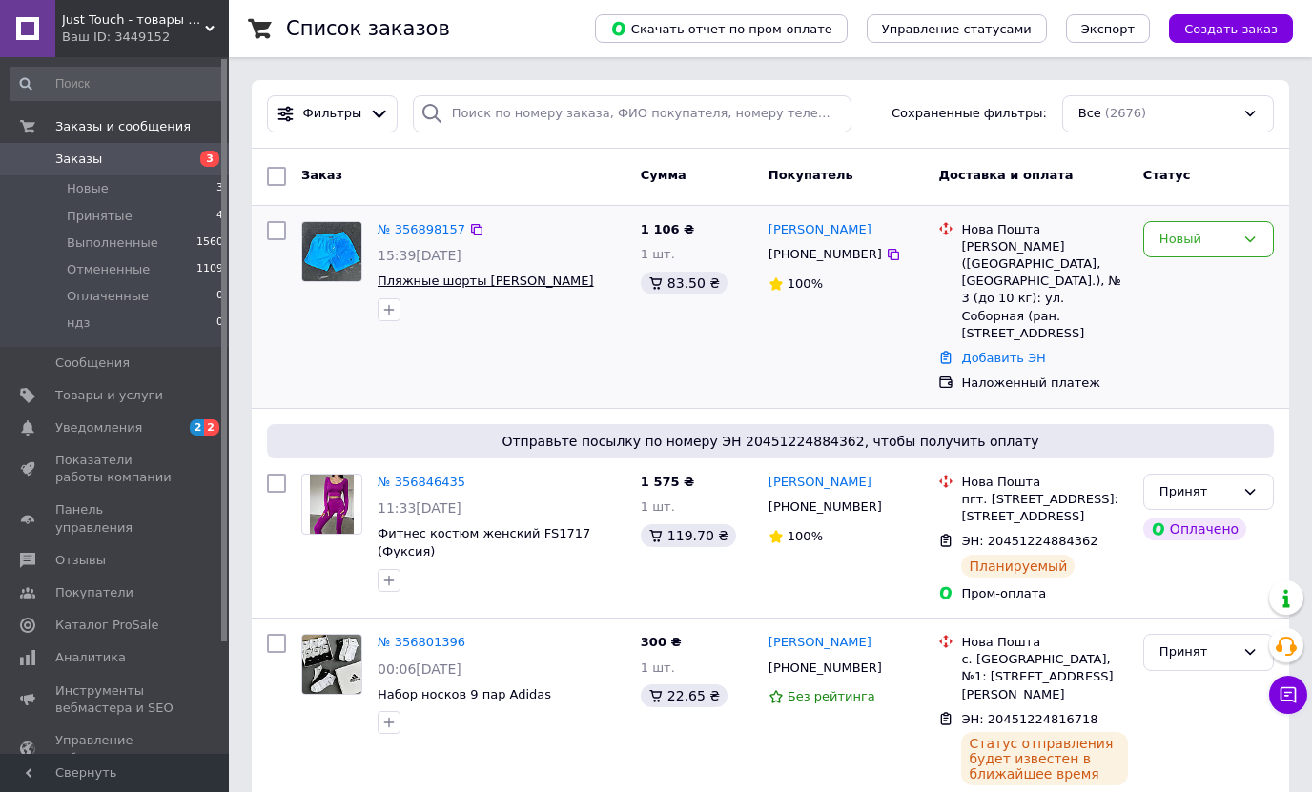
click at [470, 283] on span "Пляжные шорты ralph lauren" at bounding box center [486, 281] width 216 height 14
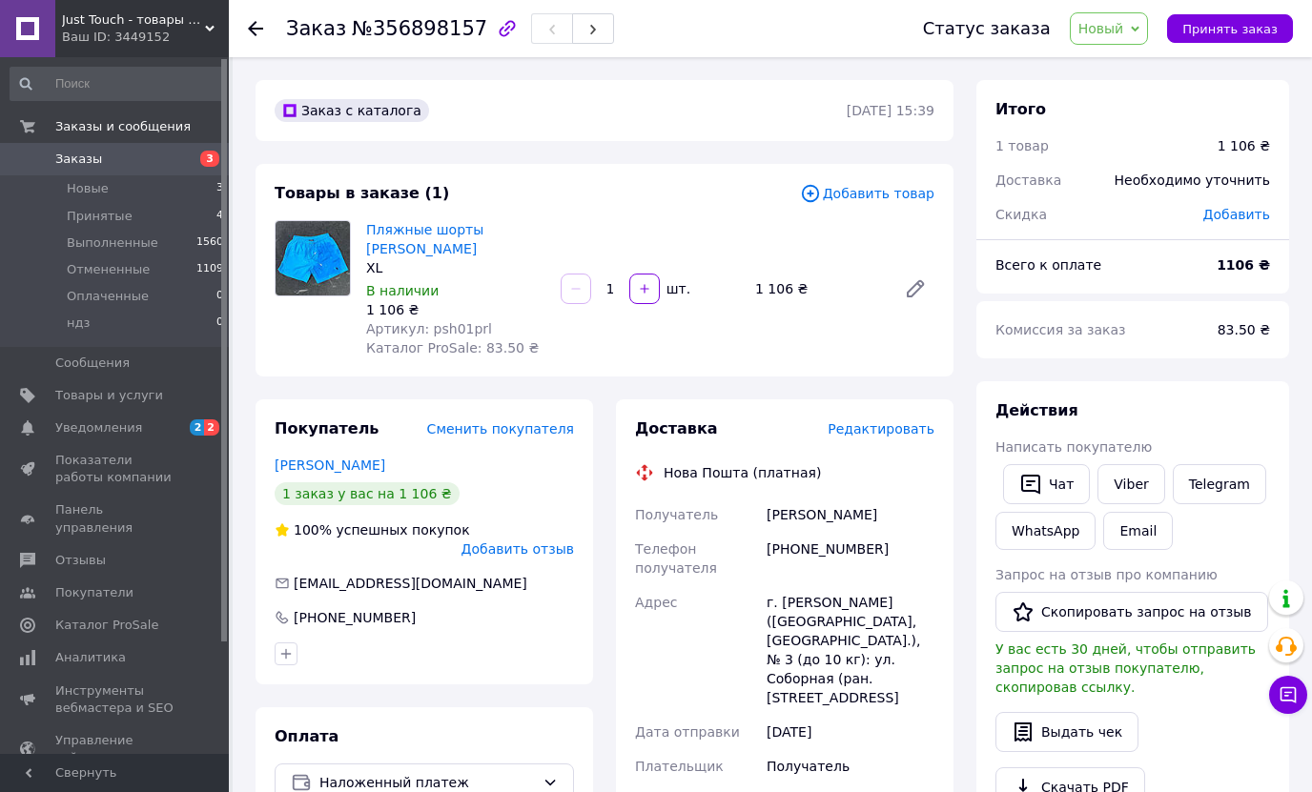
click at [260, 32] on icon at bounding box center [255, 28] width 15 height 15
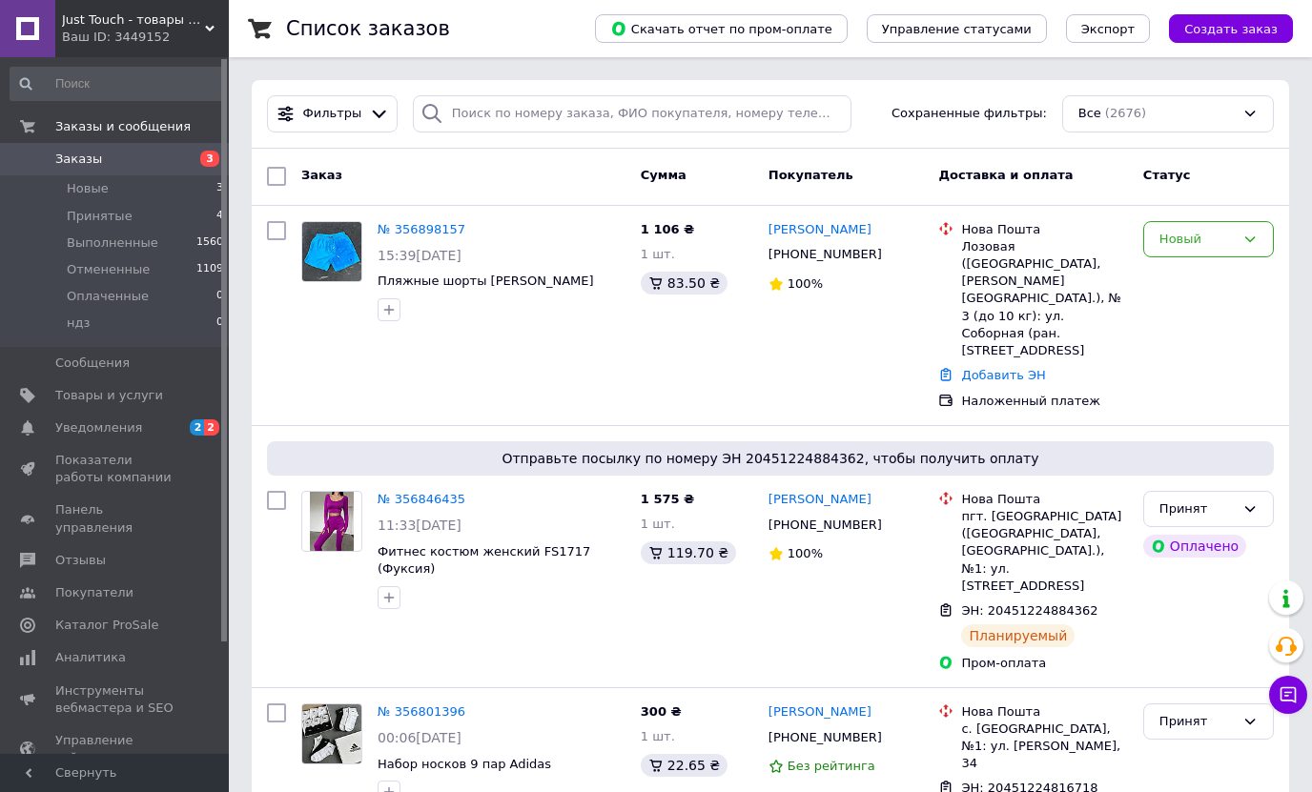
click at [100, 17] on span "Just Touch - товары для дома" at bounding box center [133, 19] width 143 height 17
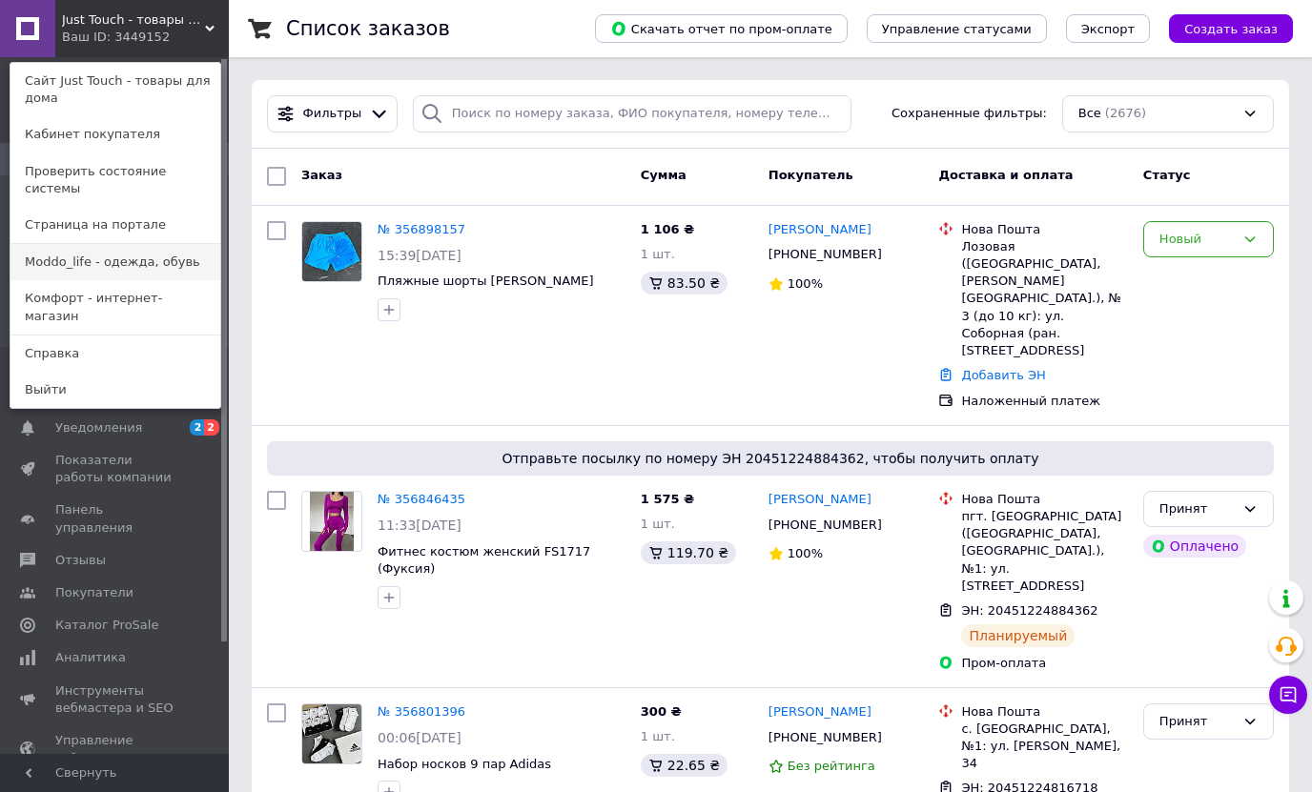
click at [110, 249] on link "Moddo_life - одежда, обувь" at bounding box center [115, 262] width 210 height 36
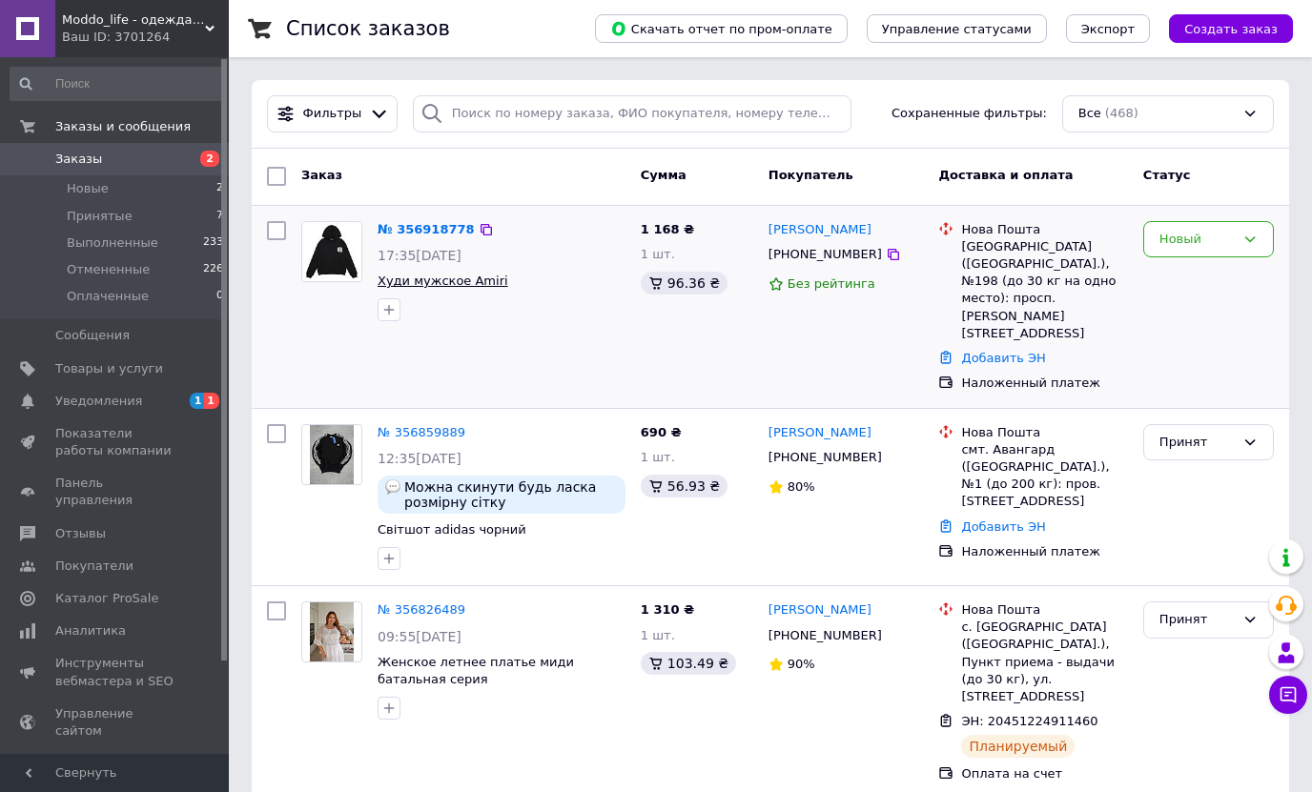
click at [439, 283] on span "Худи мужское Amiri" at bounding box center [443, 281] width 131 height 14
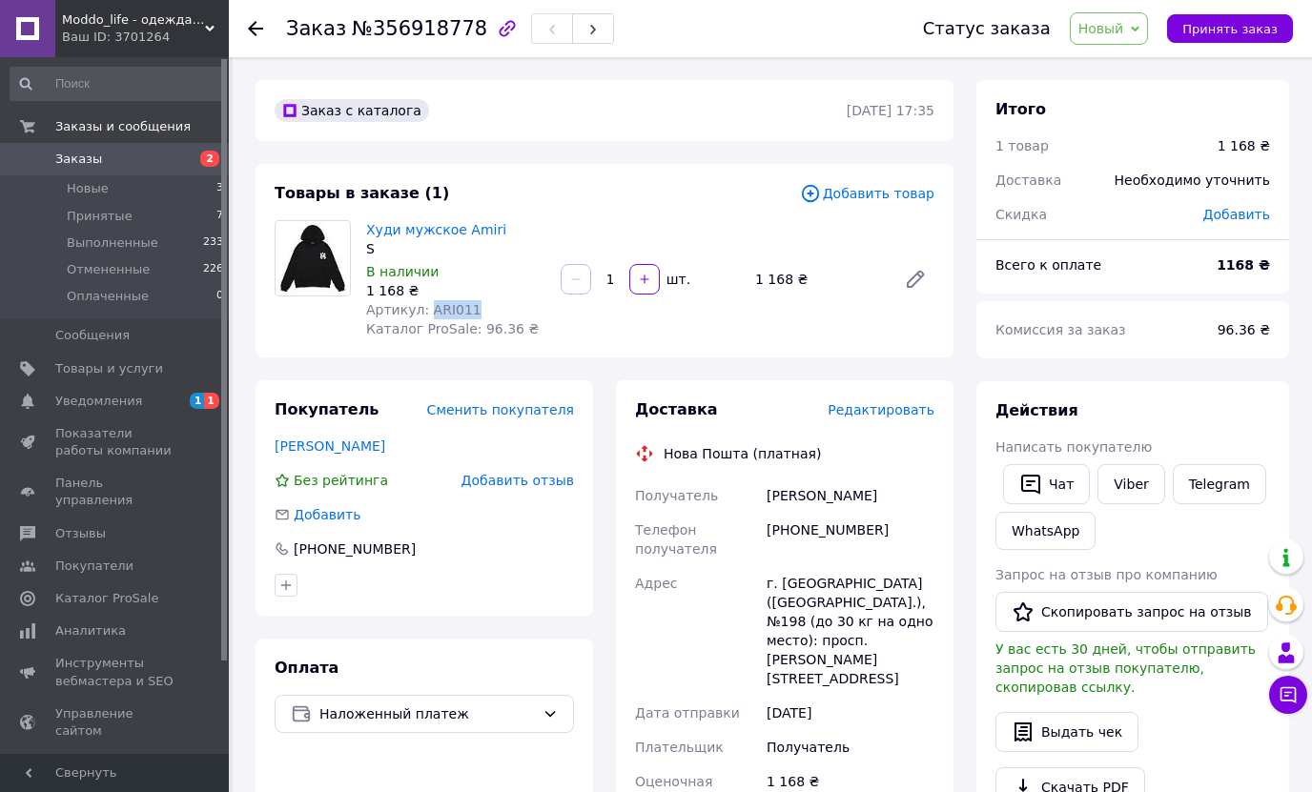
drag, startPoint x: 425, startPoint y: 314, endPoint x: 473, endPoint y: 311, distance: 47.8
click at [473, 311] on div "Артикул: ARI011" at bounding box center [455, 309] width 179 height 19
copy span "ARI011"
drag, startPoint x: 838, startPoint y: 496, endPoint x: 768, endPoint y: 491, distance: 70.7
click at [768, 491] on div "[PERSON_NAME]" at bounding box center [850, 496] width 175 height 34
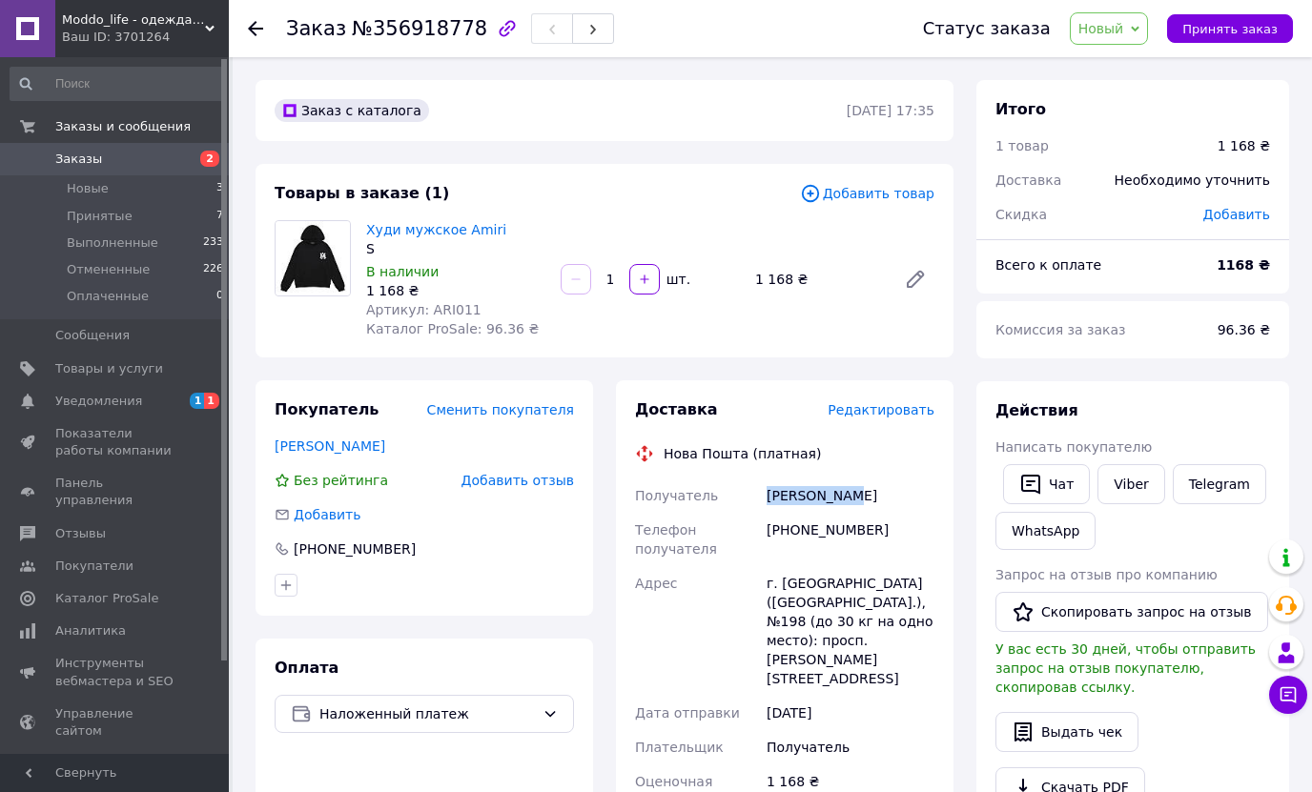
copy div "[PERSON_NAME]"
